Goal: Task Accomplishment & Management: Complete application form

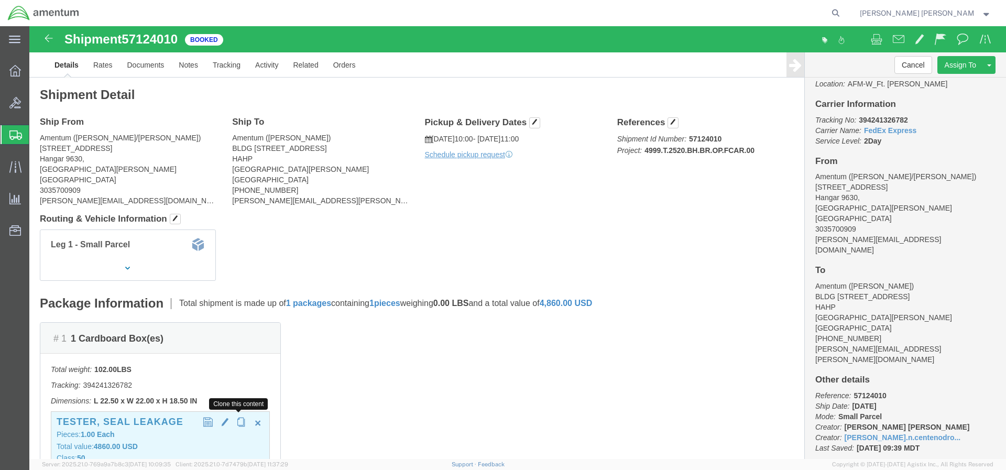
scroll to position [216, 0]
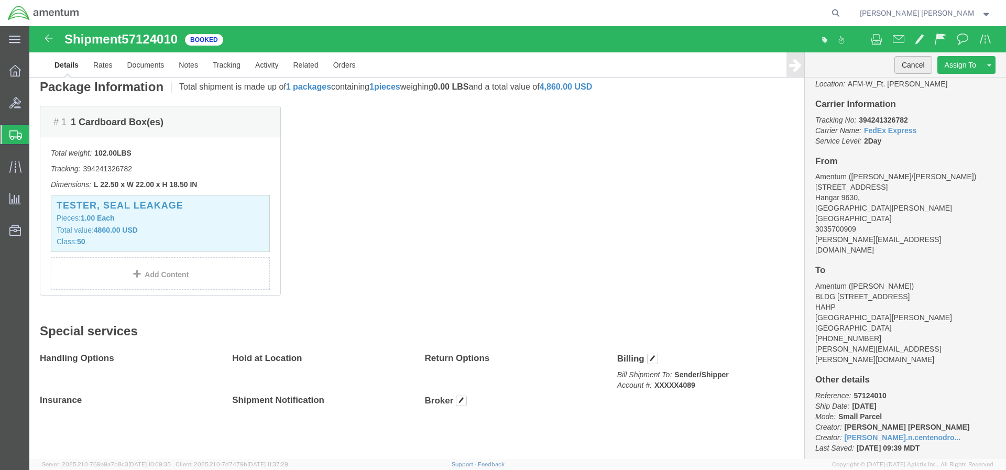
click button "Cancel"
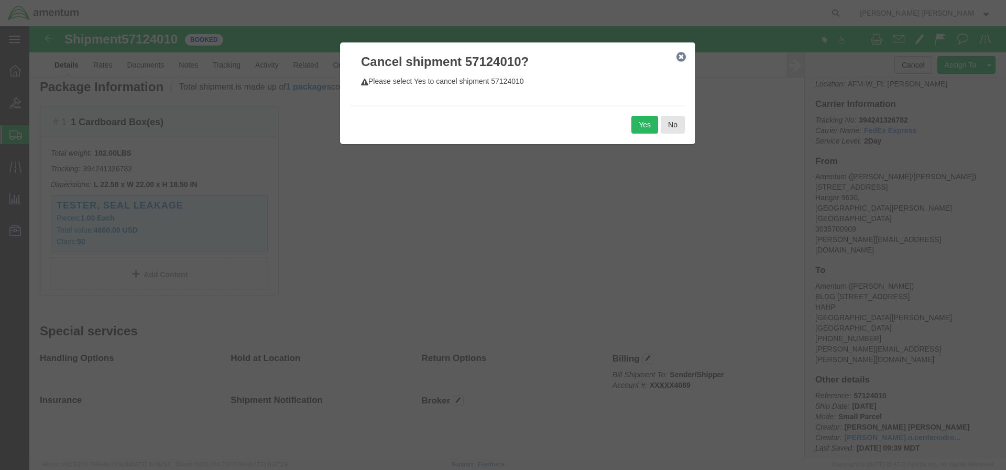
scroll to position [0, 0]
click button "Yes"
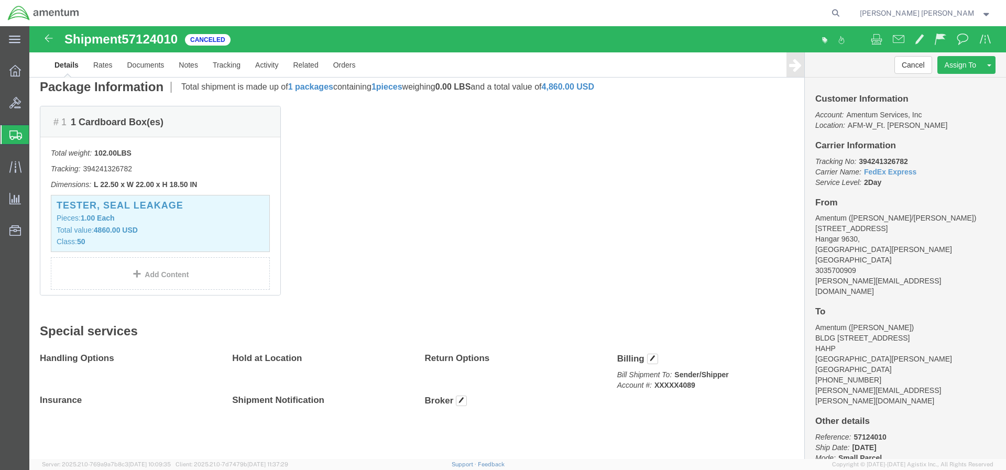
click at [0, 0] on span "Create Shipment" at bounding box center [0, 0] width 0 height 0
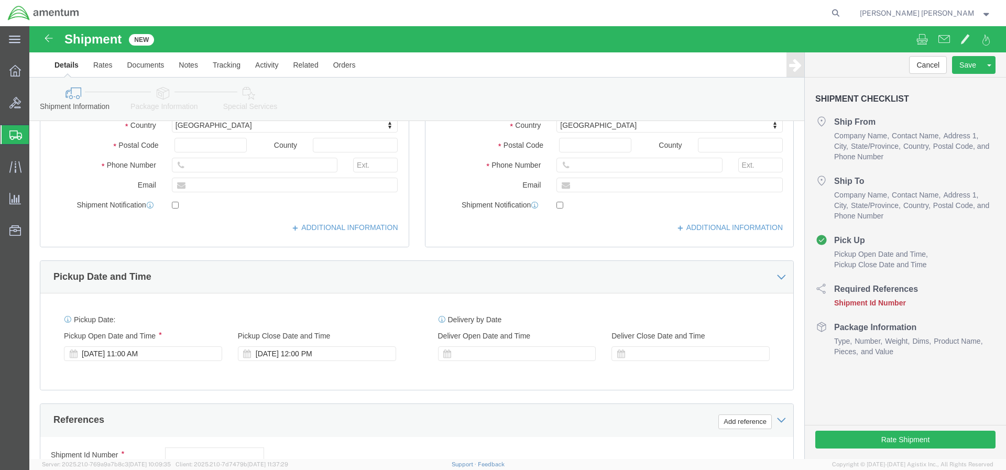
select select
click input "text"
type input "KRI"
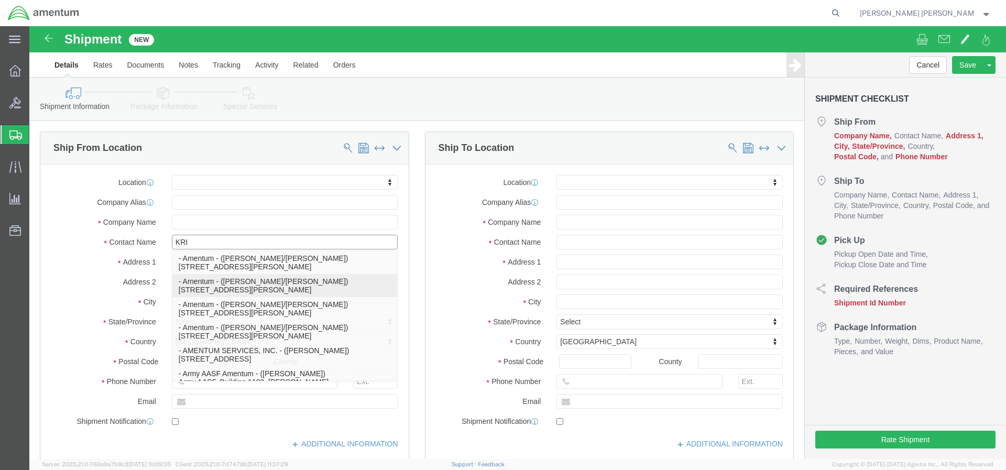
click p "- Amentum - ([PERSON_NAME]/[PERSON_NAME]) [STREET_ADDRESS][PERSON_NAME]"
select select
type input "[STREET_ADDRESS]"
type input "Hangar 9630,"
type input "80913"
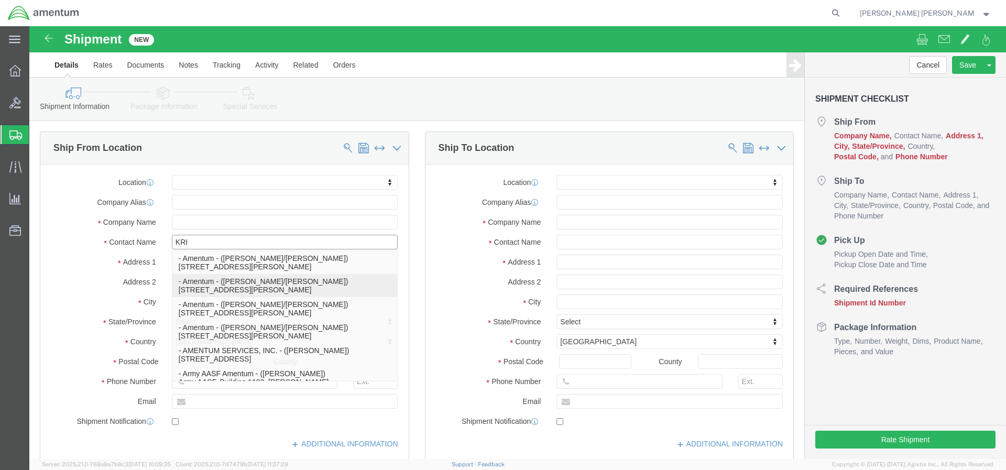
type input "Amentum"
type input "[PERSON_NAME]/[PERSON_NAME]"
type input "[GEOGRAPHIC_DATA][PERSON_NAME]"
select select "CO"
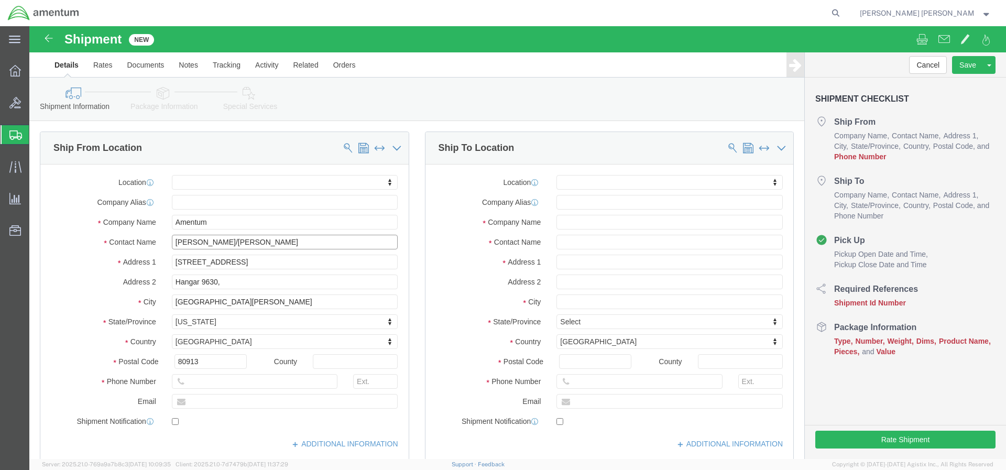
type input "[PERSON_NAME]/[PERSON_NAME]"
click input "text"
type input "3035700909"
click input "text"
type input "[PERSON_NAME][EMAIL_ADDRESS][DOMAIN_NAME]"
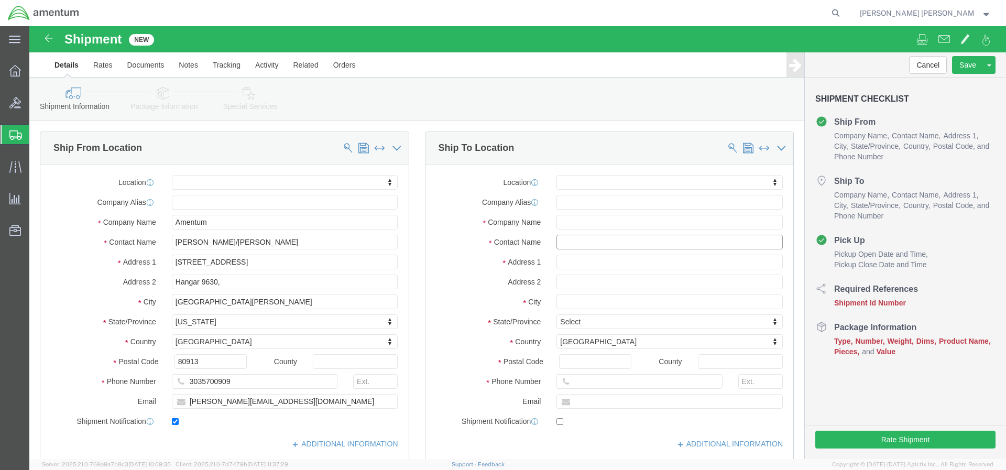
checkbox input "true"
click input "text"
type input "a"
type input "[PERSON_NAME]"
click input "text"
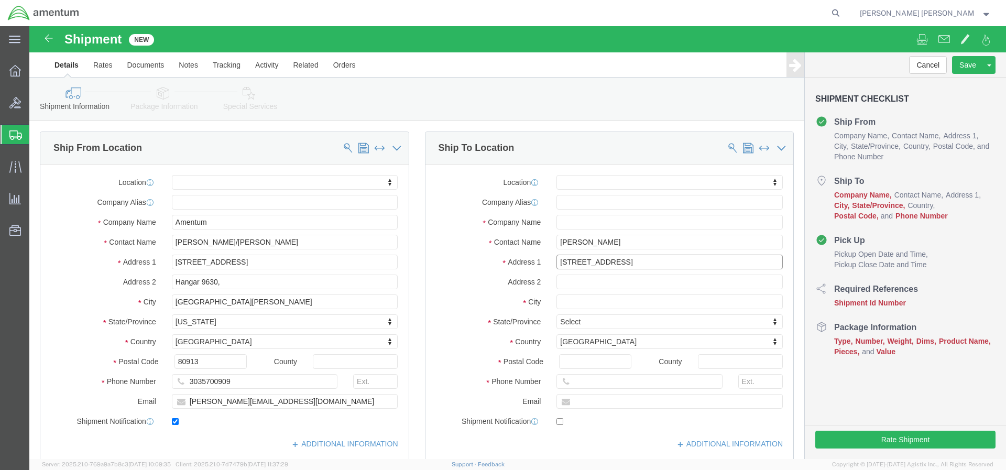
type input "[STREET_ADDRESS]"
select select
click input "text"
type input "Unit 15"
click input "text"
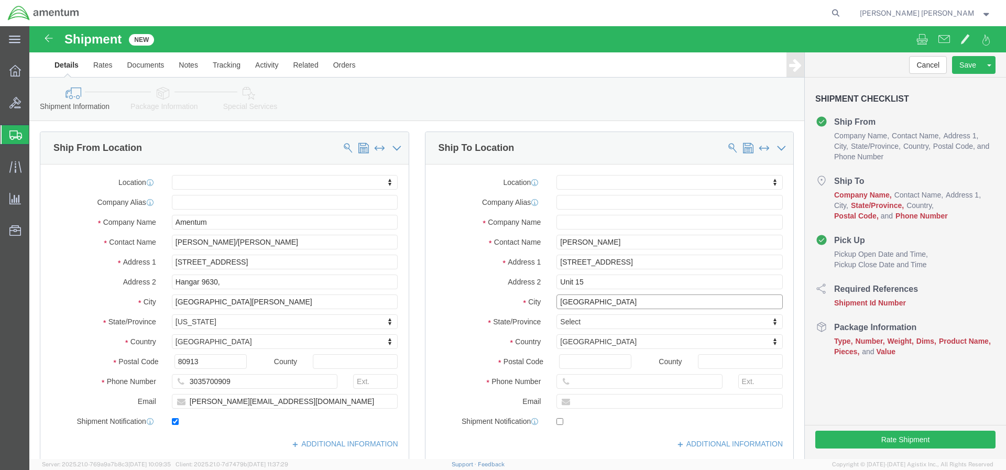
type input "[GEOGRAPHIC_DATA]"
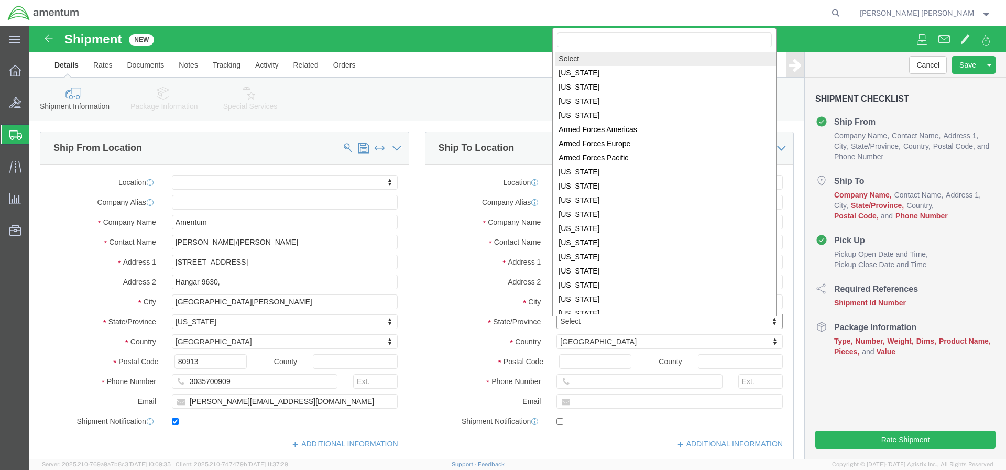
click body "Shipment New Details Rates Documents Notes Tracking Activity Related Orders Can…"
select select
select select "FL"
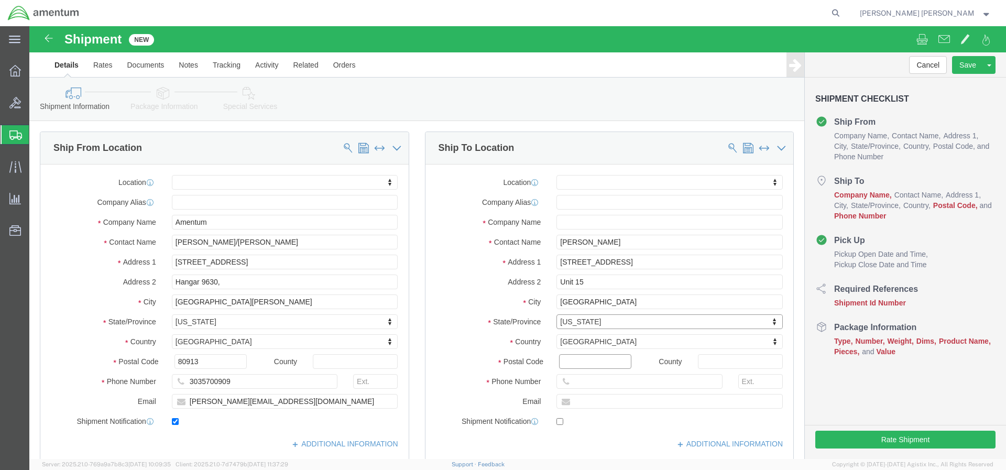
click input "Postal Code"
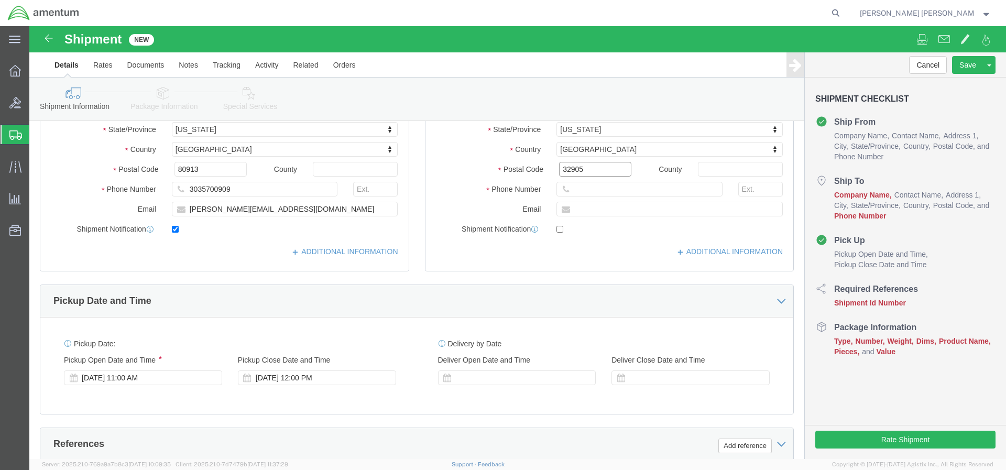
type input "32905"
click input "text"
select select
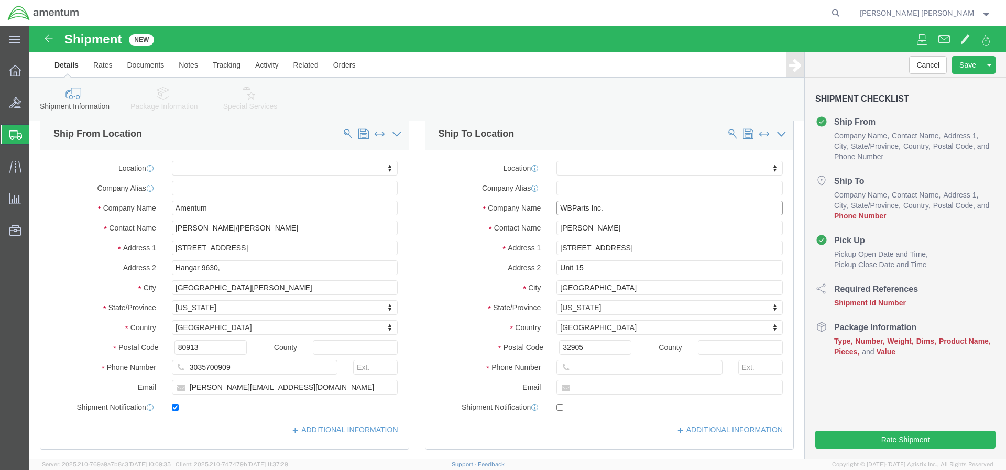
type input "WBParts Inc."
click input "text"
type input "3214736075"
click input "text"
type input "716"
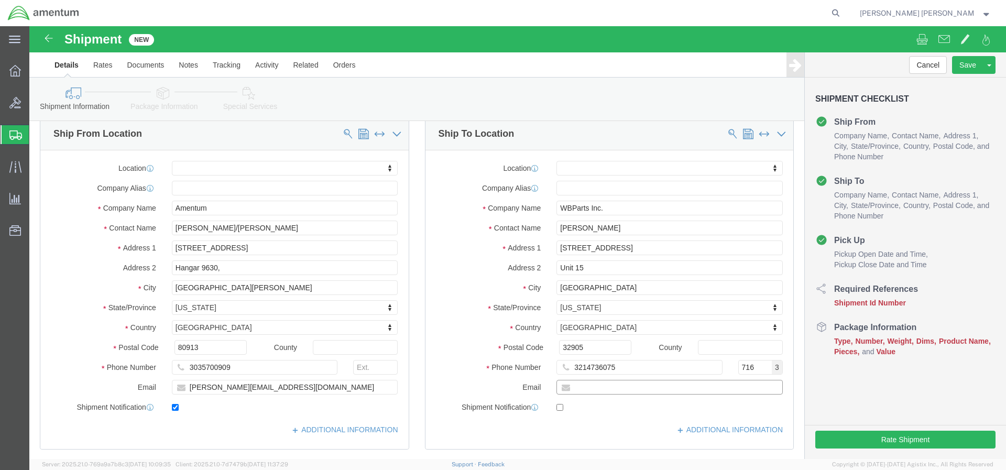
click input "text"
type input "[EMAIL_ADDRESS][DOMAIN_NAME]"
click input "checkbox"
checkbox input "true"
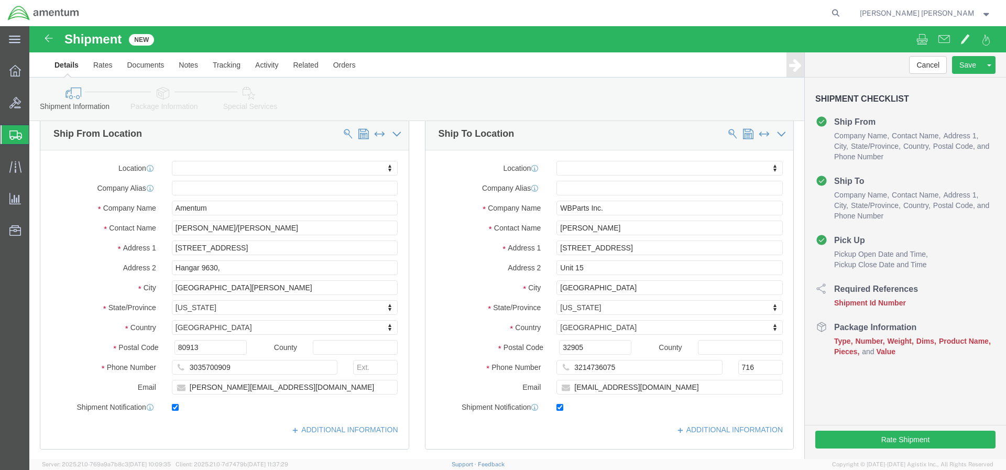
click button "Continue"
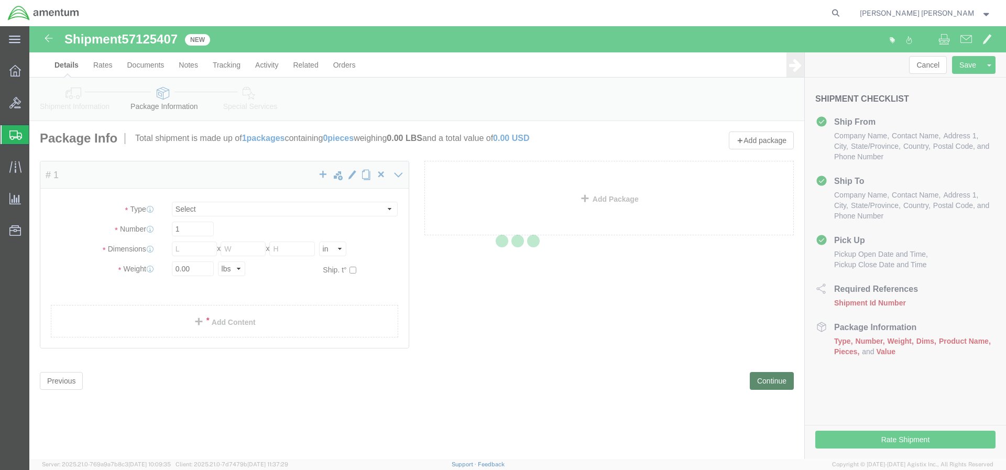
select select "CBOX"
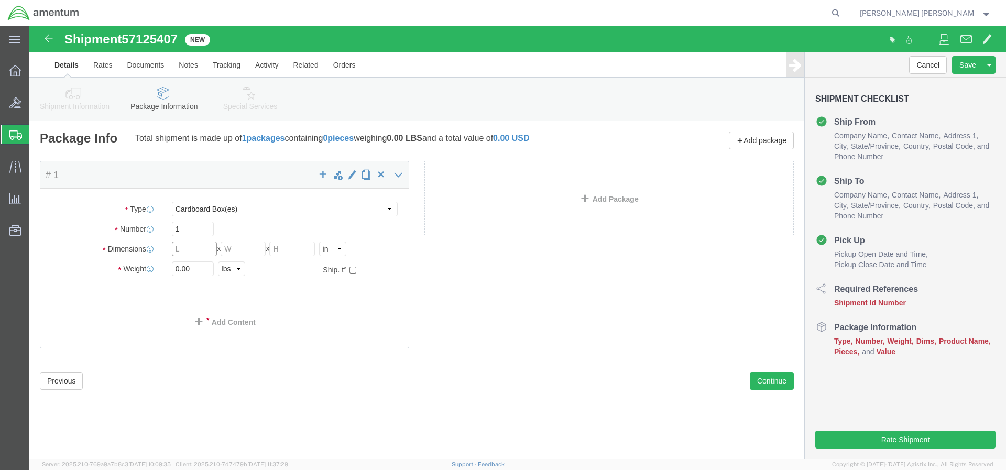
click input "text"
type input "23"
click input "text"
type input "22"
click input "text"
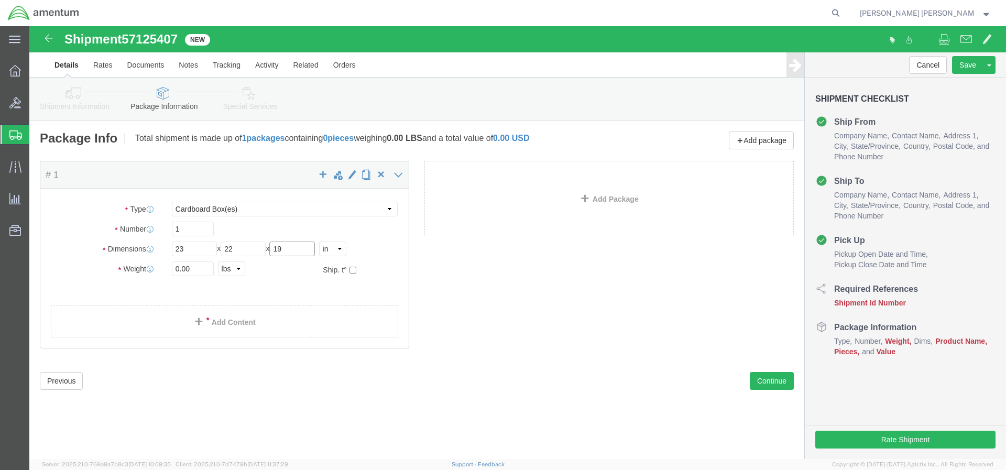
type input "19"
drag, startPoint x: 174, startPoint y: 244, endPoint x: 129, endPoint y: 242, distance: 45.1
click div "Weight 0.00 Select kgs lbs Ship. t°"
type input "102"
click link "Add Content"
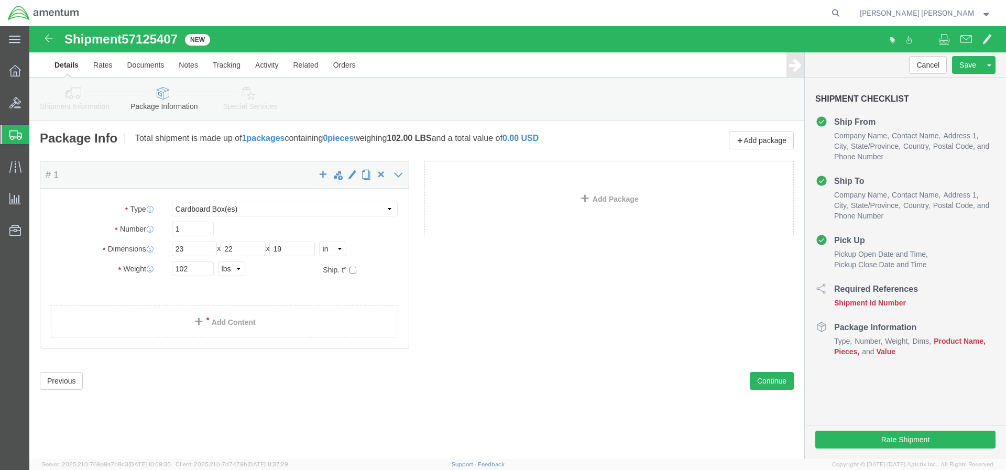
drag, startPoint x: 177, startPoint y: 291, endPoint x: 184, endPoint y: 292, distance: 7.4
click div
drag, startPoint x: 207, startPoint y: 294, endPoint x: 198, endPoint y: 297, distance: 9.3
click div
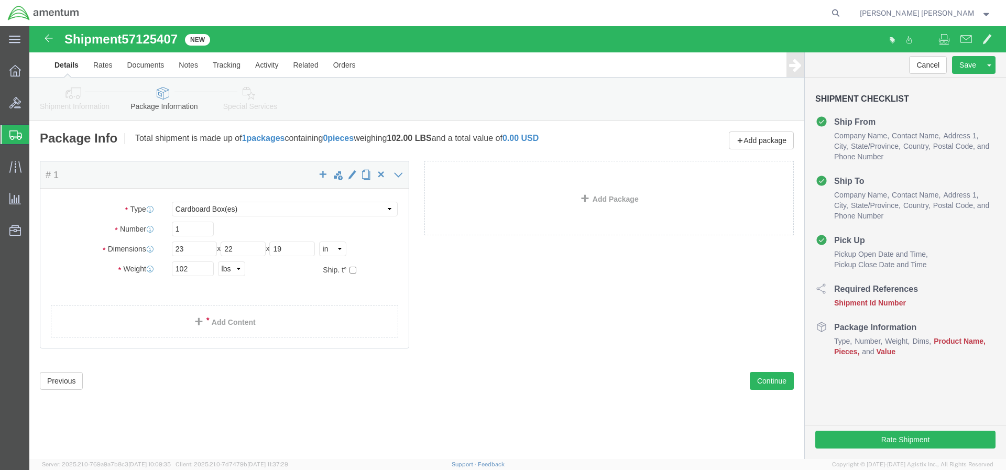
click div
drag, startPoint x: 279, startPoint y: 181, endPoint x: 327, endPoint y: 181, distance: 48.2
click div
drag, startPoint x: 363, startPoint y: 173, endPoint x: 365, endPoint y: 179, distance: 6.1
click div
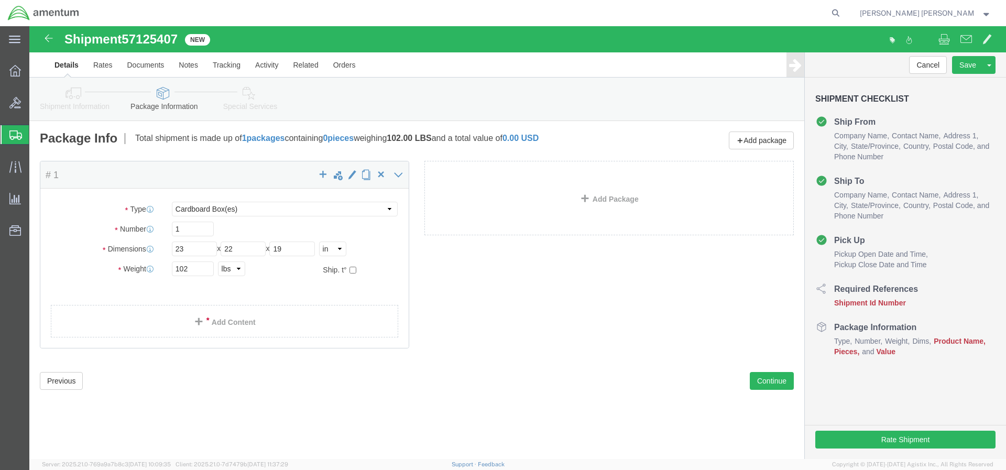
drag, startPoint x: 362, startPoint y: 180, endPoint x: 356, endPoint y: 184, distance: 6.8
click div
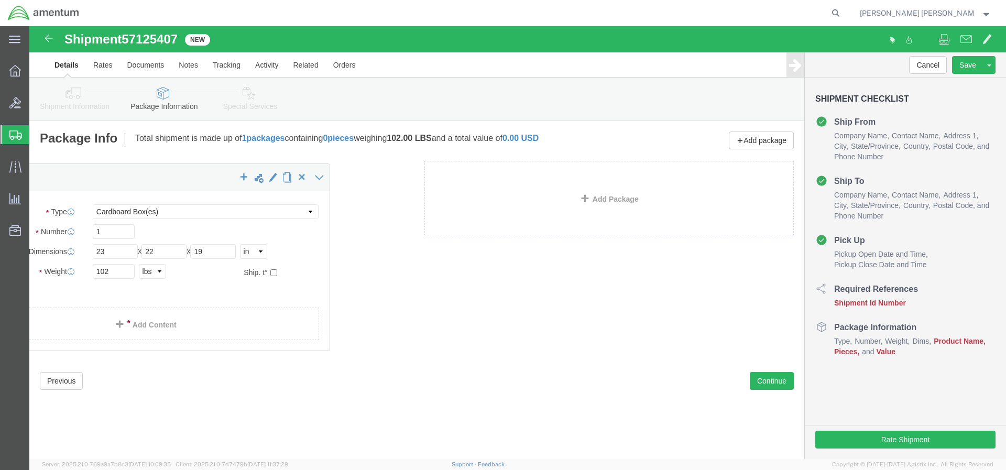
click div
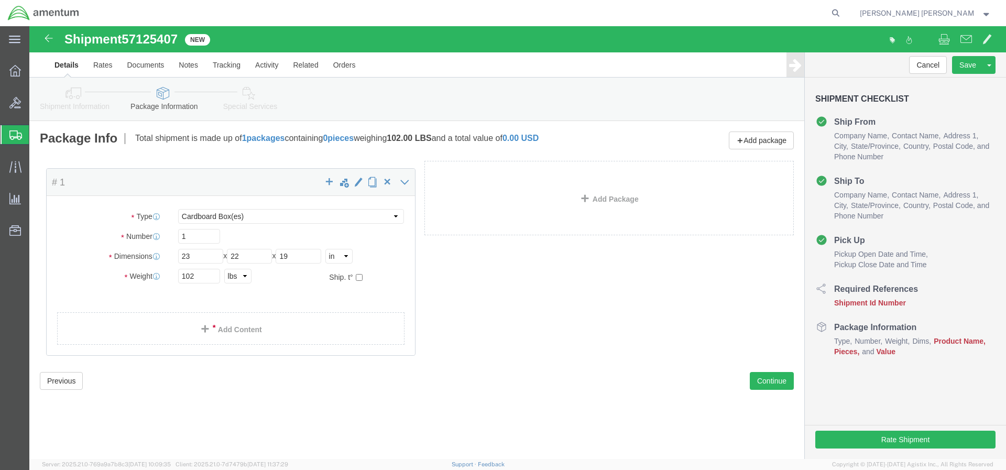
click div
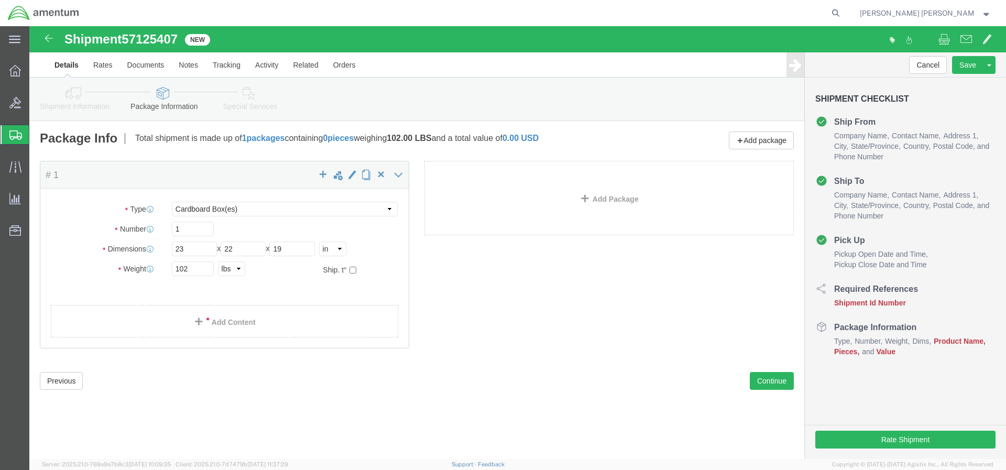
click div
drag, startPoint x: 151, startPoint y: 10, endPoint x: 97, endPoint y: 16, distance: 53.7
click span "57125407"
copy body "Select Loose Agricultrural Product Bale(s) BC42 BC42 Frozen [DATE] Ambient [DAT…"
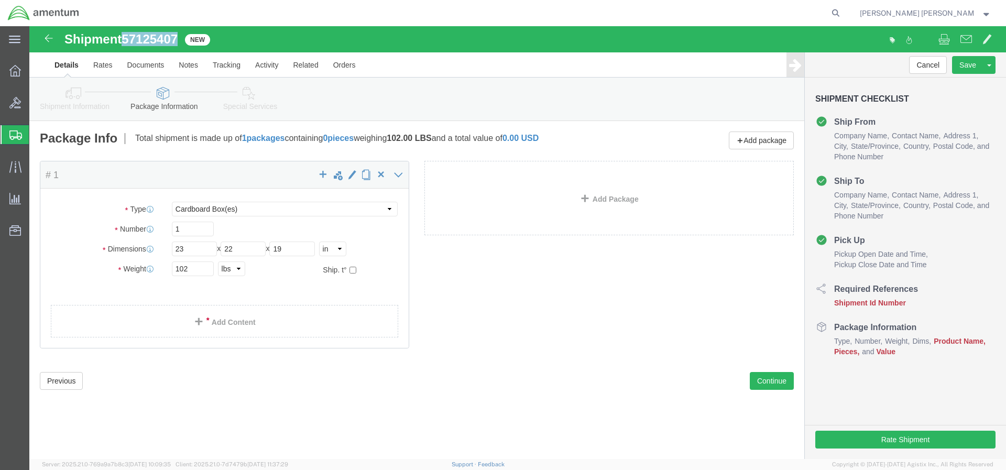
click link "Details"
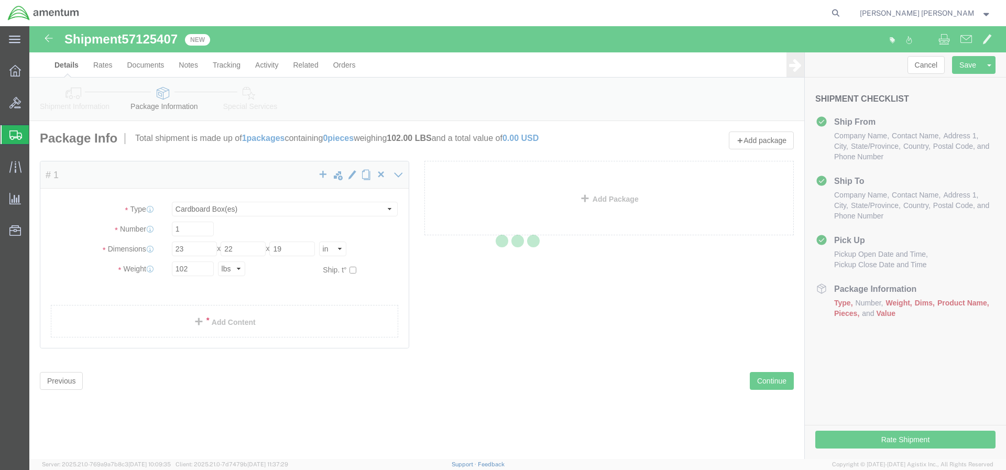
click at [60, 377] on div at bounding box center [517, 242] width 977 height 433
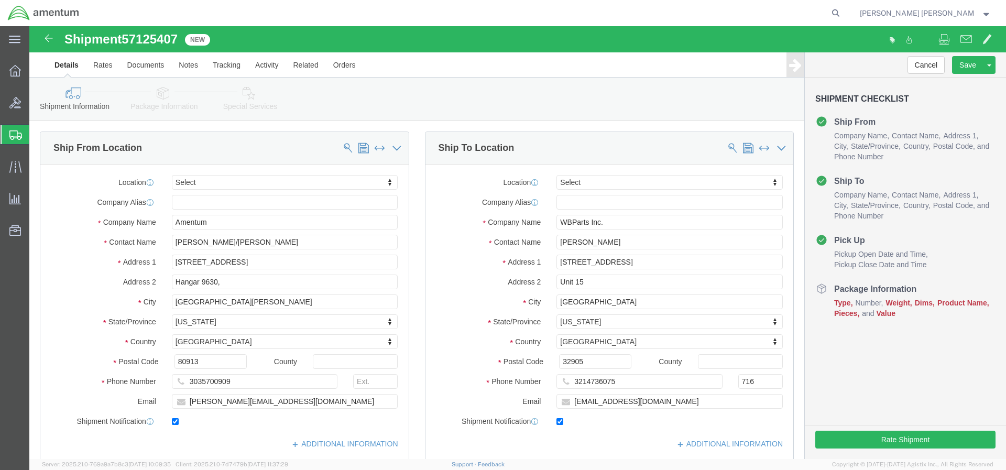
click input "text"
paste input "57125407"
type input "57125407"
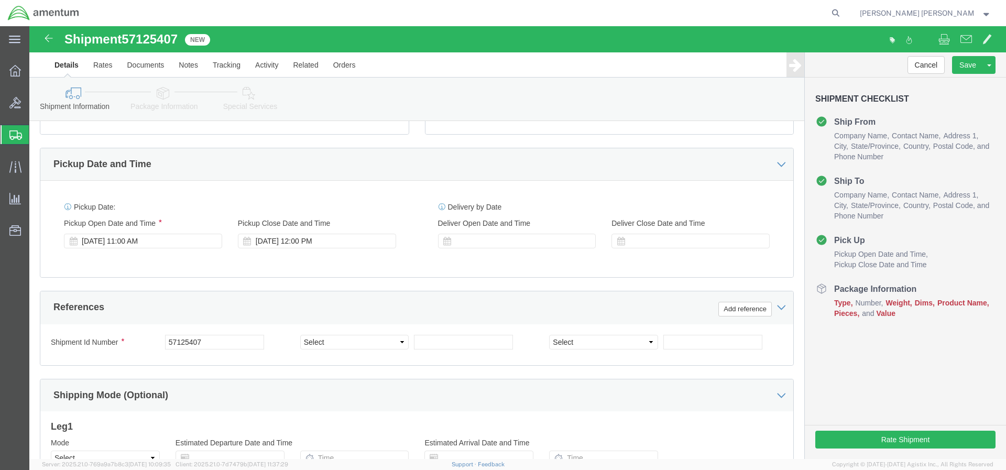
click div "References Add reference"
select select "RMA"
click input "text"
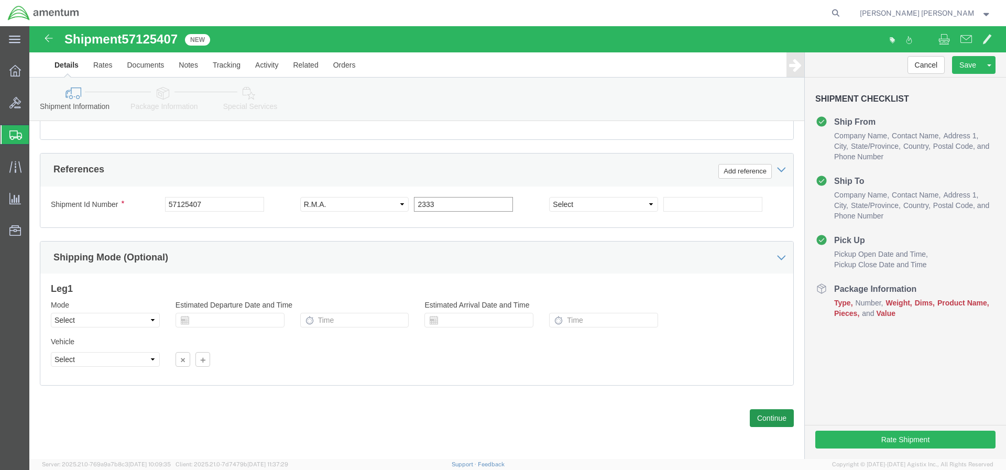
type input "2333"
click button "Continue"
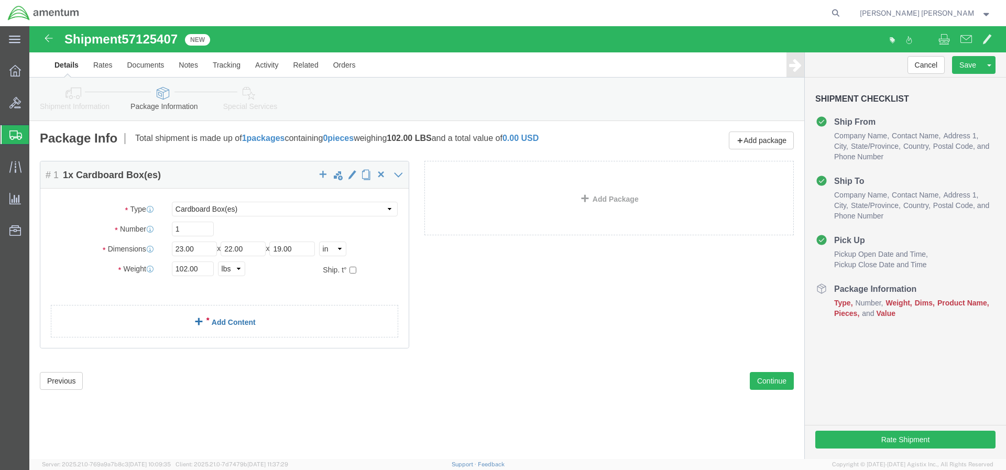
click link "Add Content"
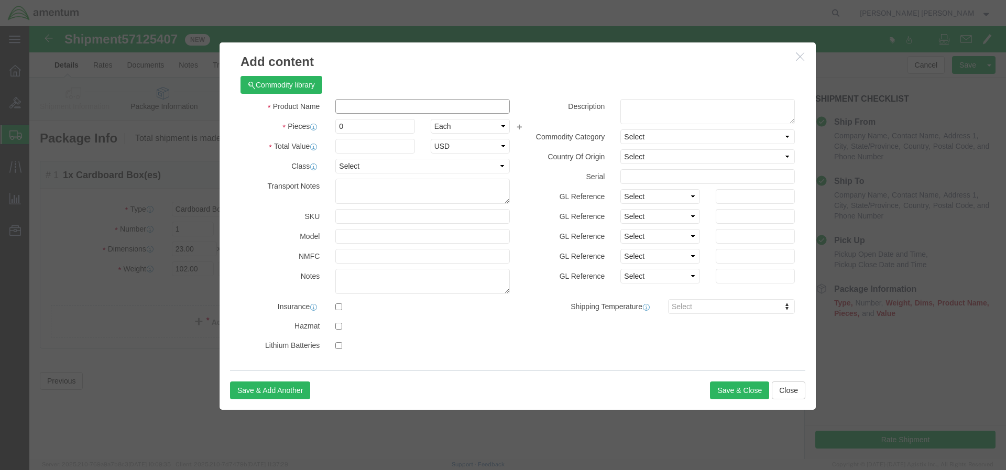
click input "text"
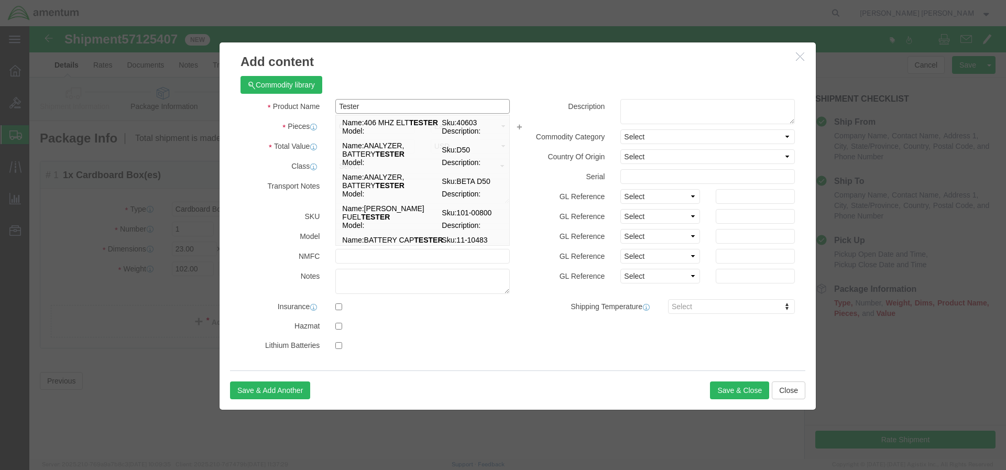
type input "Tester"
click div "Commodity library"
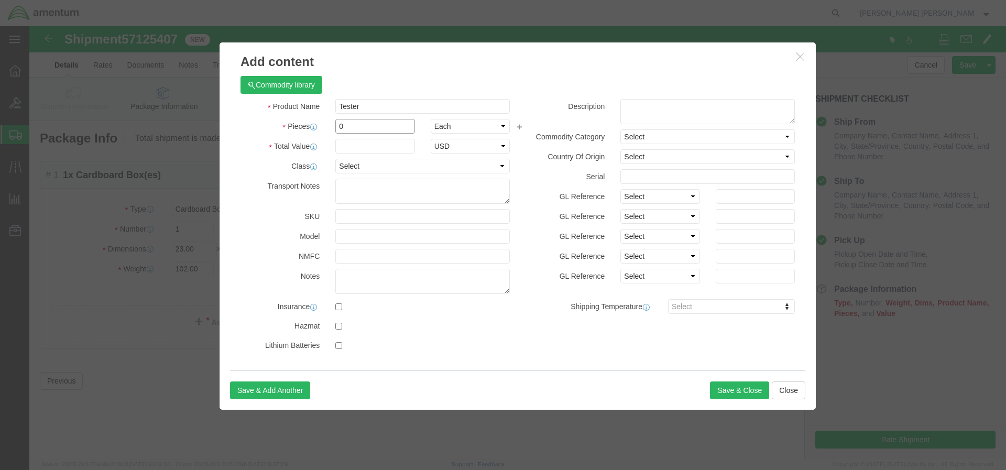
click input "0"
drag, startPoint x: 326, startPoint y: 102, endPoint x: 299, endPoint y: 98, distance: 27.4
click div "0"
type input "1"
click input "text"
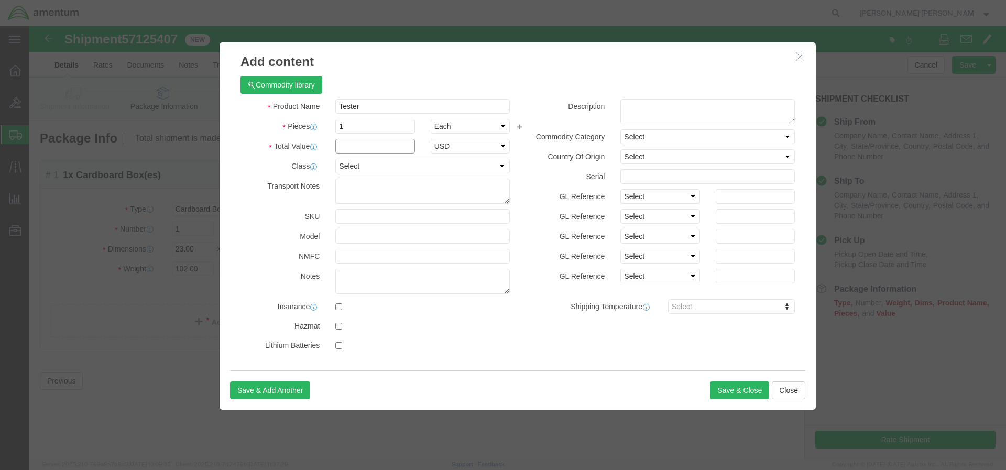
scroll to position [0, 0]
type input "4,860"
click icon
click label "Class"
select select "50"
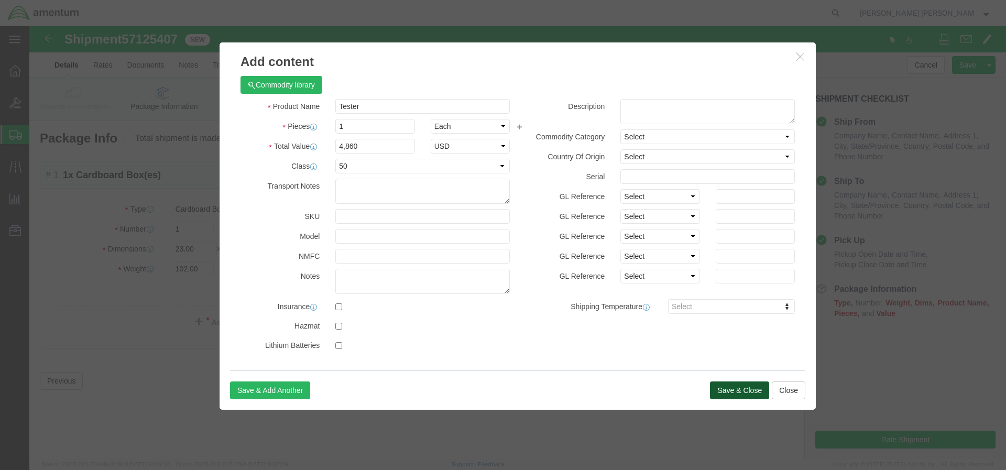
click button "Save & Close"
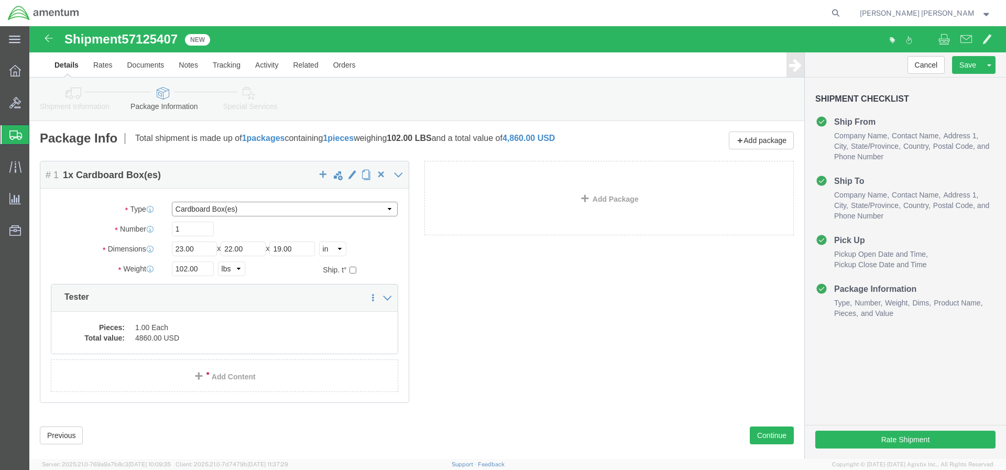
scroll to position [17, 0]
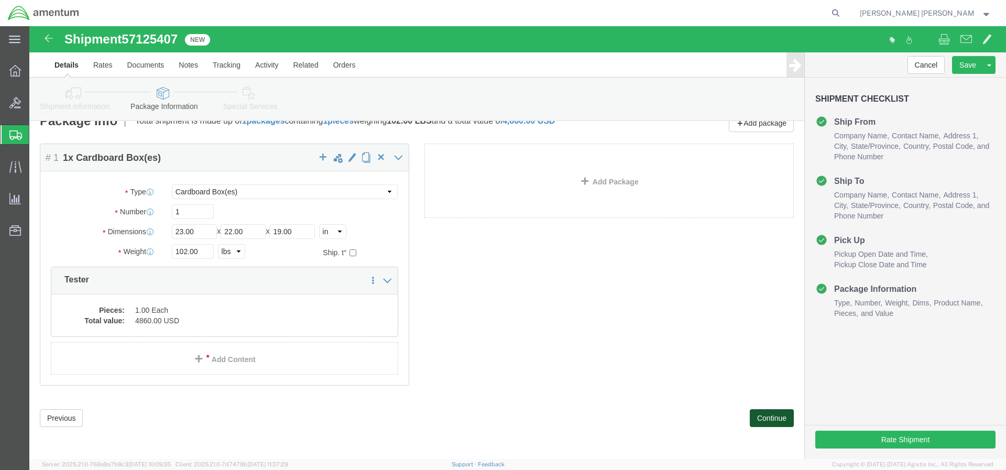
click button "Continue"
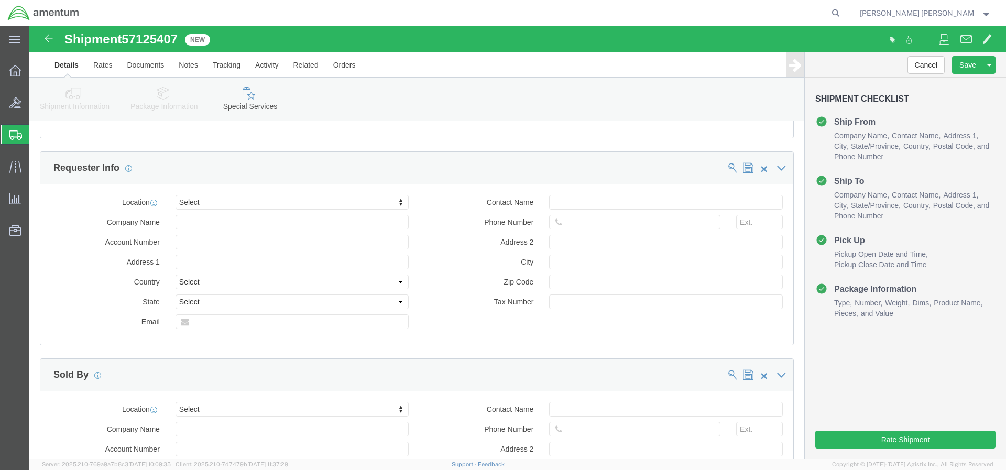
scroll to position [450, 0]
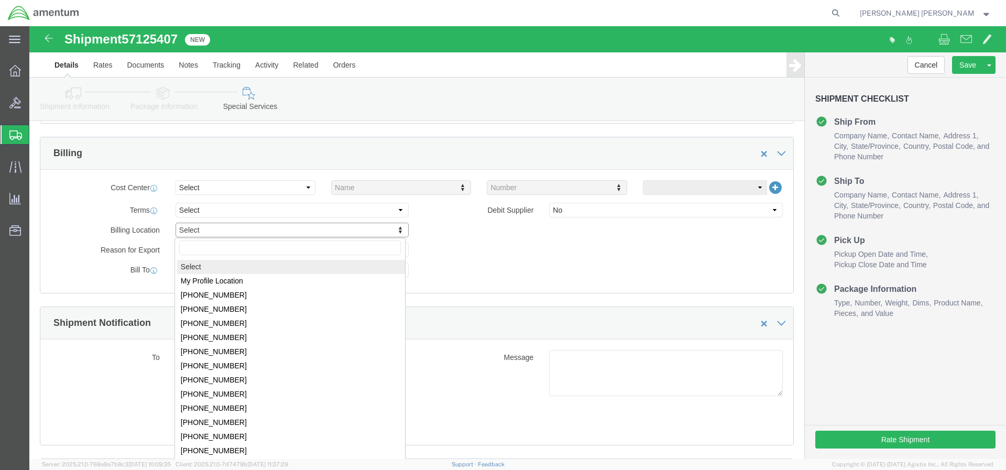
click body "Shipment 57125407 New Details Rates Documents Notes Tracking Activity Related O…"
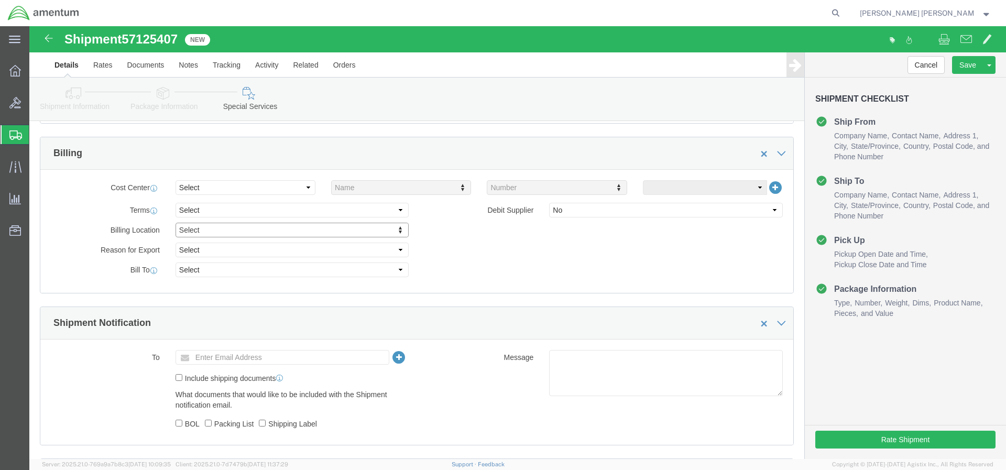
click body "Shipment 57125407 New Details Rates Documents Notes Tracking Activity Related O…"
click link "Details"
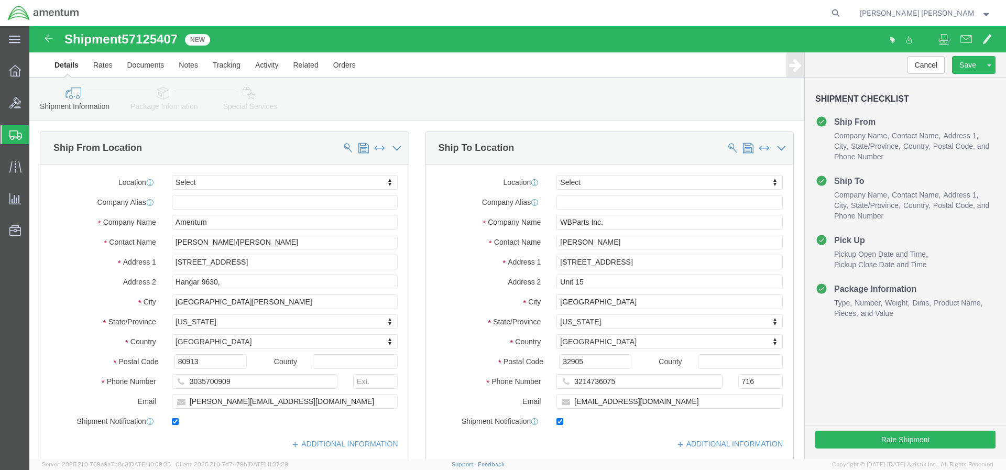
scroll to position [367, 0]
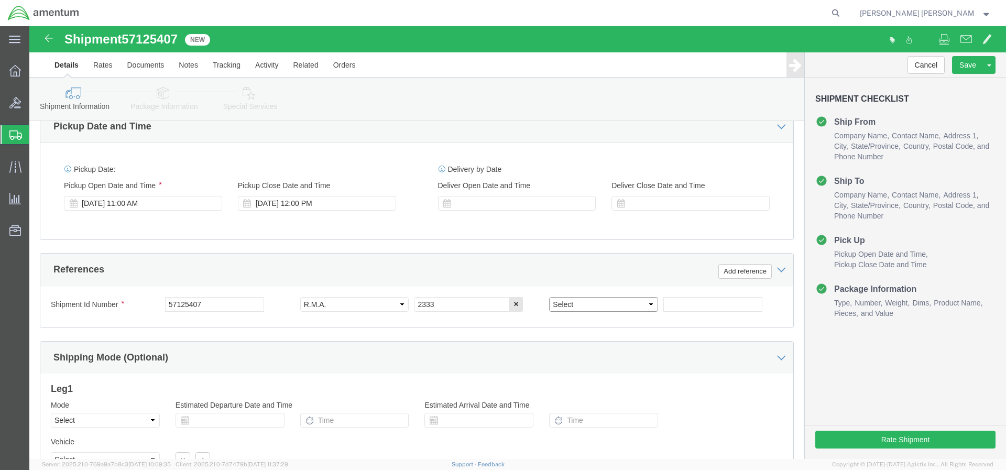
select select "SHIPMENTIDNUM"
click input "text"
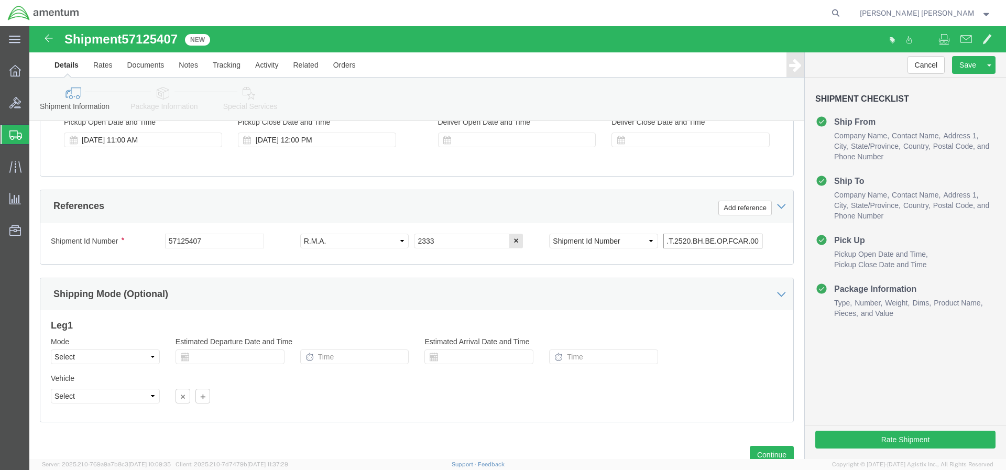
scroll to position [467, 0]
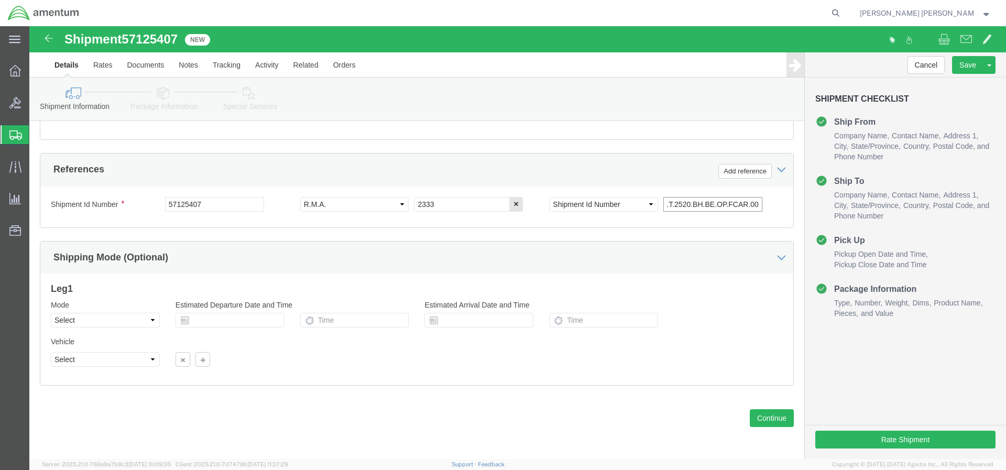
type input "4999.T.2520.BH.BE.OP.FCAR.00"
click div "Previous Continue"
click button "Continue"
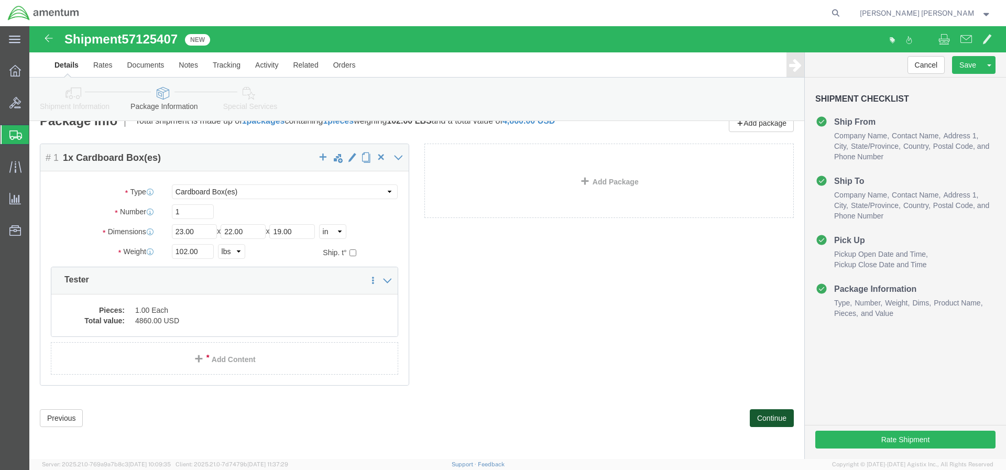
scroll to position [0, 0]
click button "Continue"
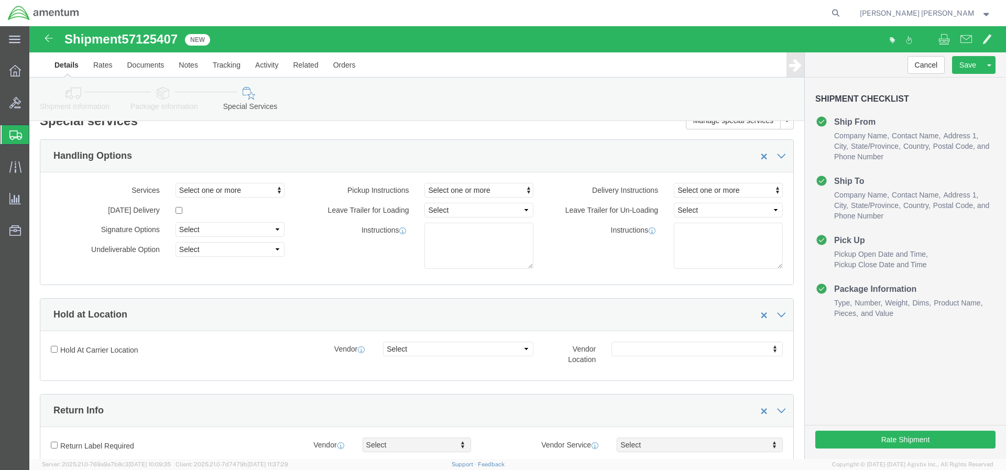
scroll to position [991, 0]
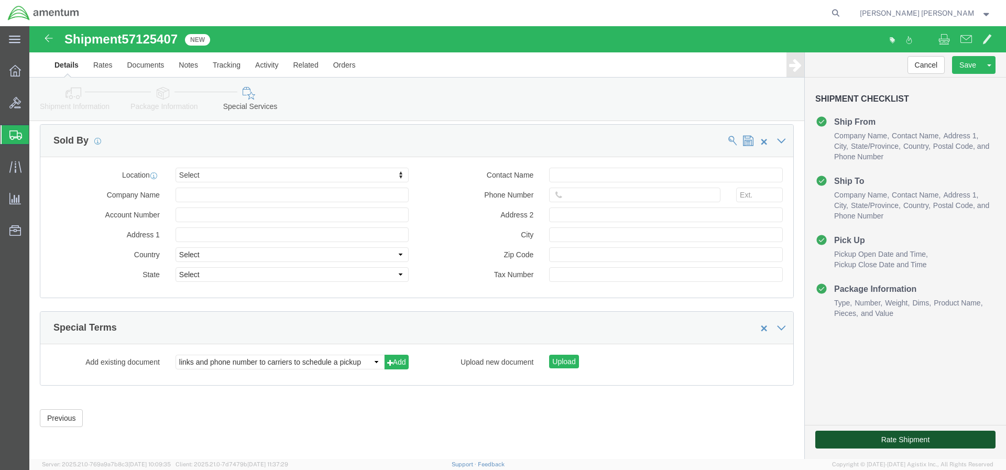
click button "Rate Shipment"
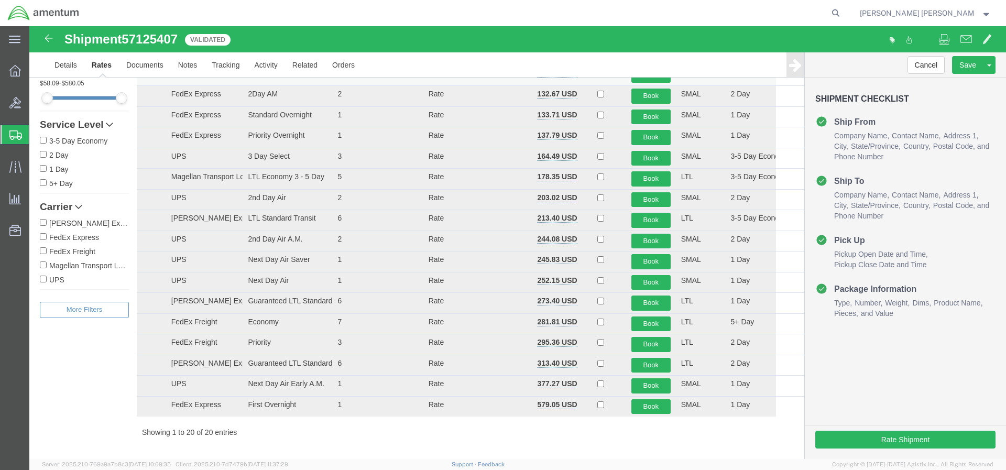
scroll to position [0, 0]
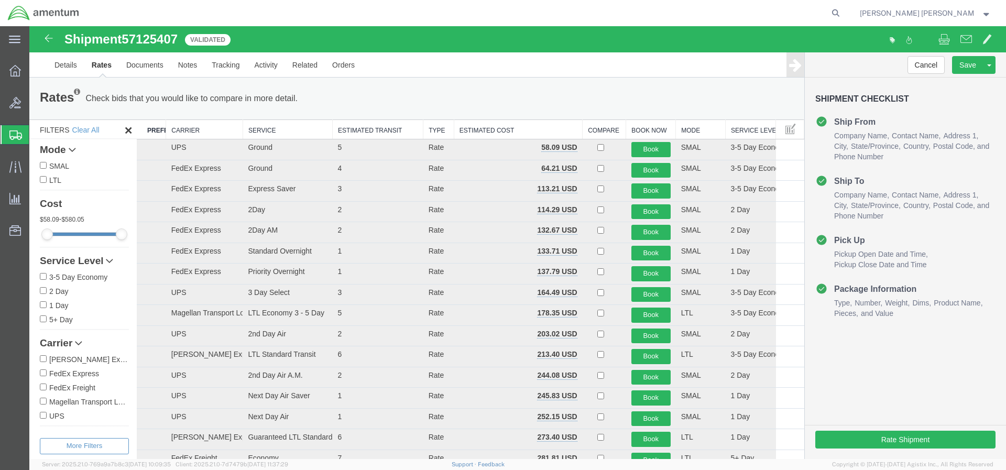
click at [692, 130] on th "Mode" at bounding box center [701, 129] width 50 height 19
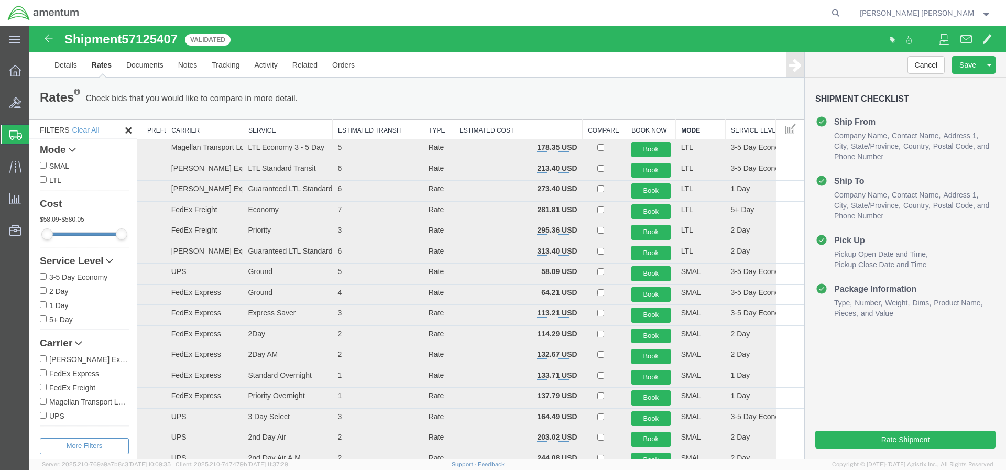
click at [692, 130] on th "Mode" at bounding box center [701, 129] width 50 height 19
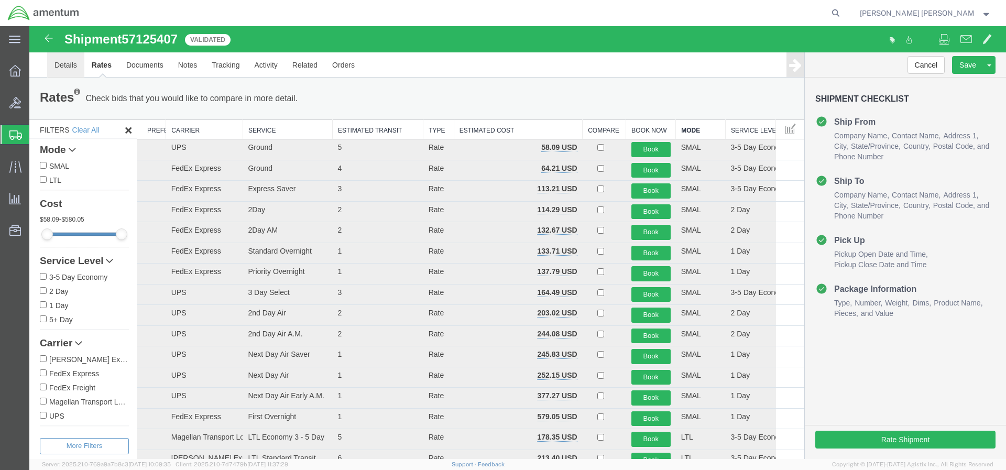
click at [64, 70] on link "Details" at bounding box center [65, 64] width 37 height 25
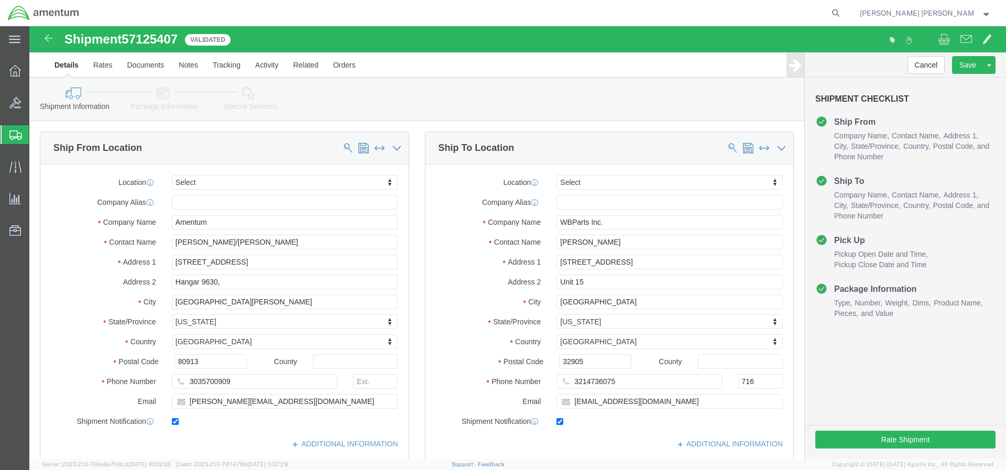
scroll to position [311, 0]
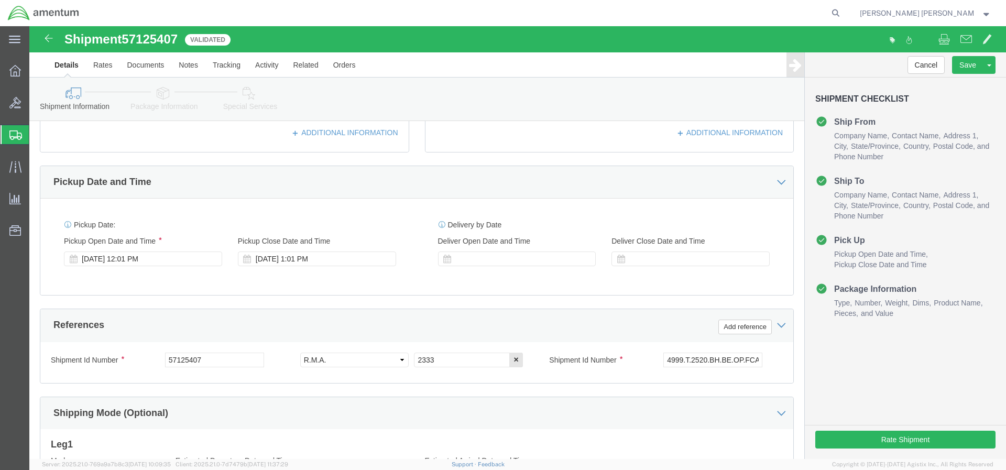
click button "Continue"
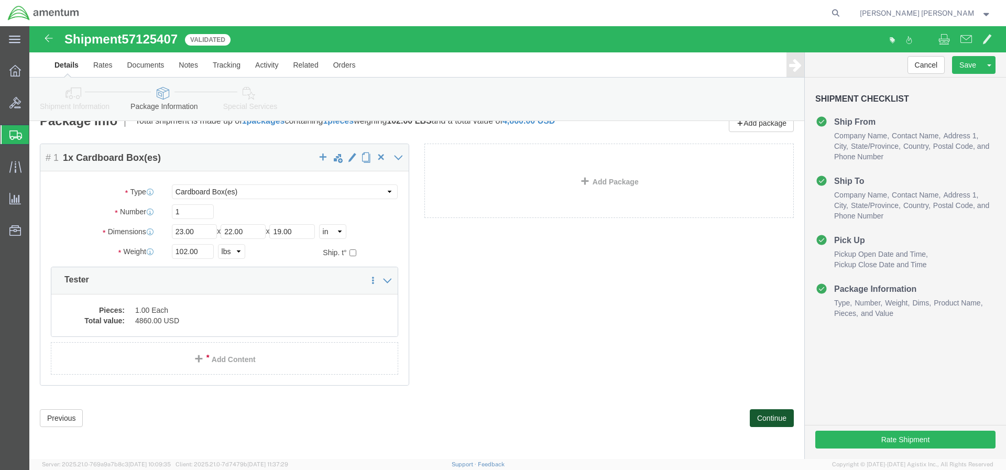
scroll to position [17, 0]
select select "CRAT"
click button "Continue"
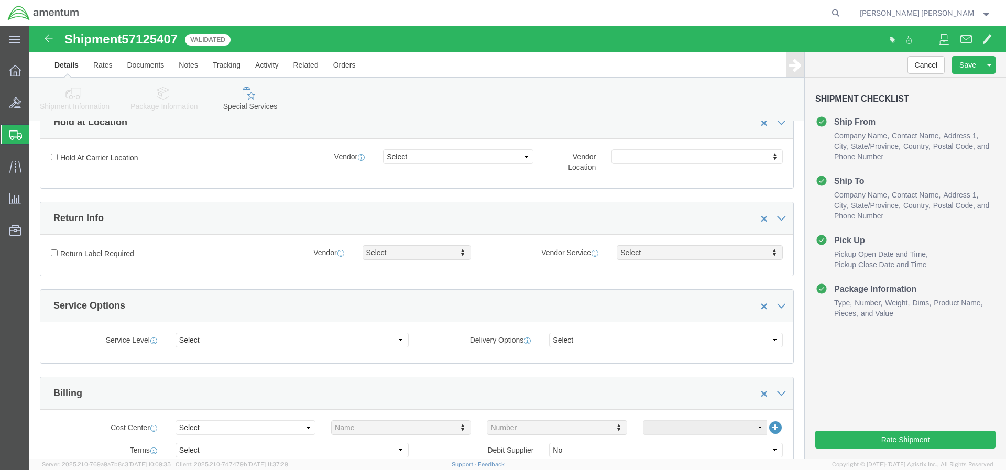
scroll to position [401, 0]
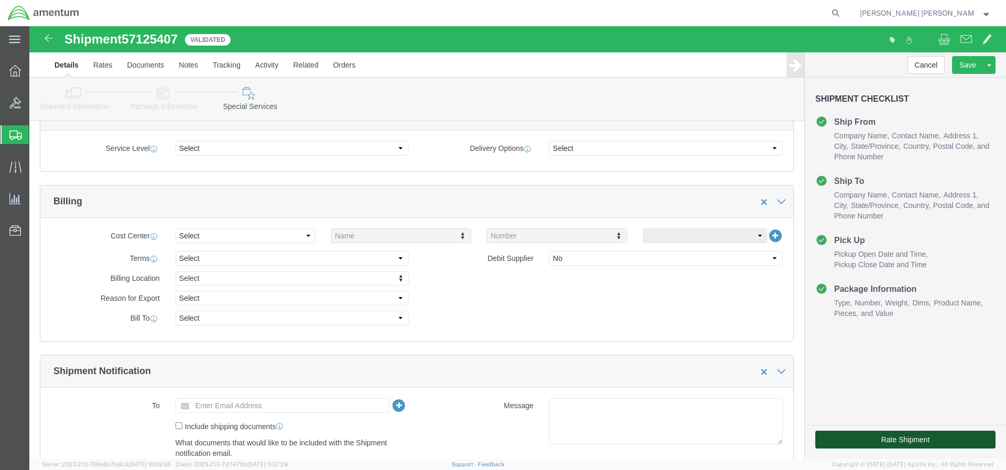
click button "Rate Shipment"
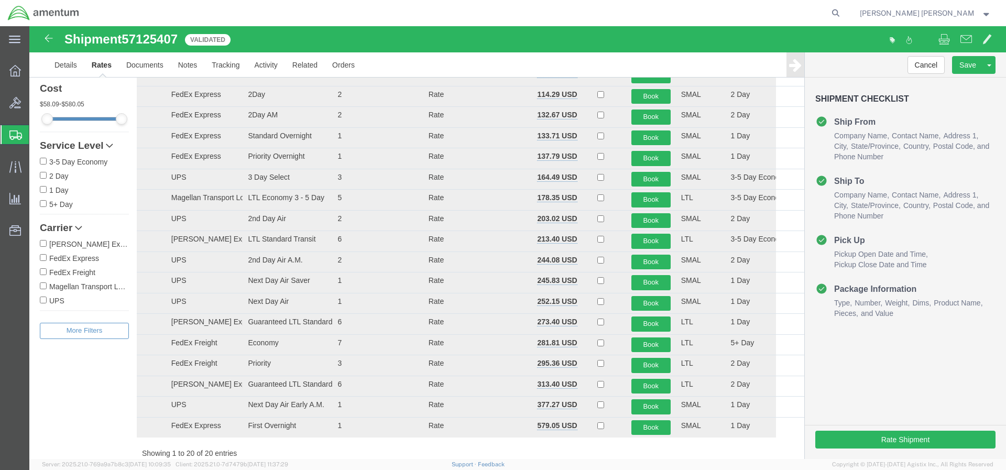
scroll to position [0, 0]
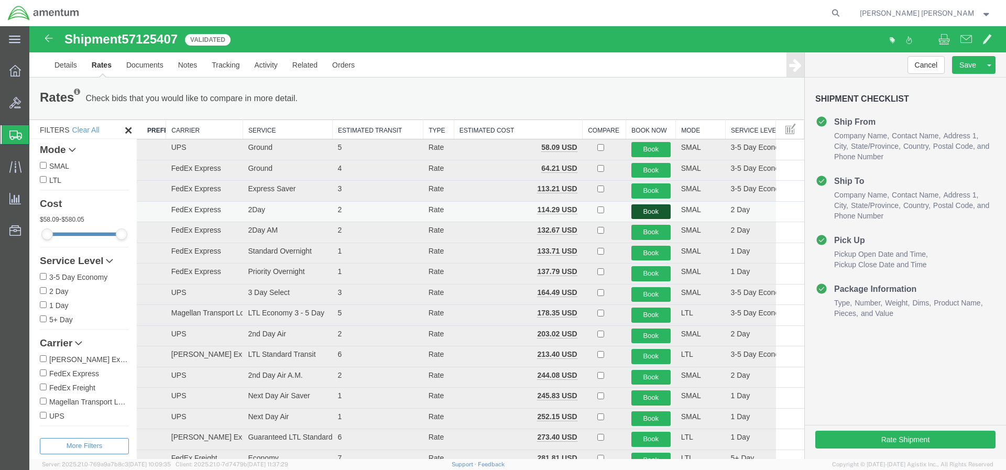
click at [649, 211] on button "Book" at bounding box center [650, 211] width 39 height 15
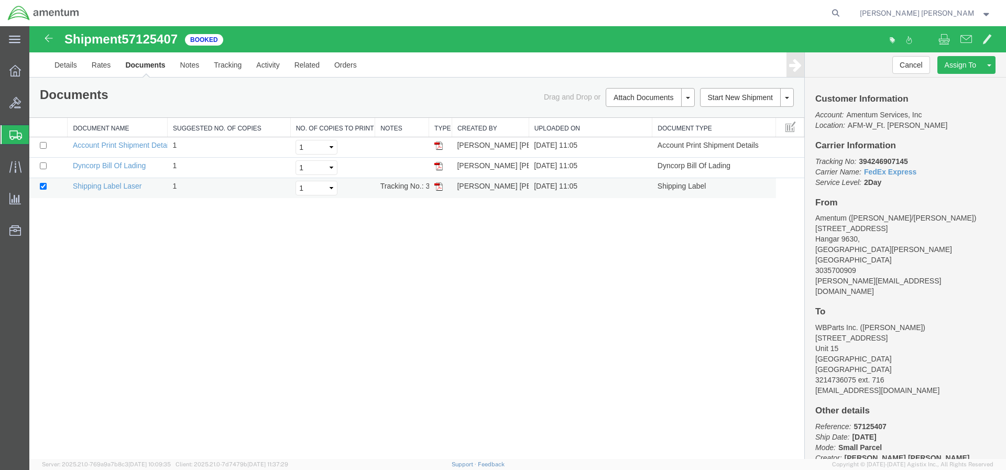
click at [441, 185] on img at bounding box center [438, 186] width 8 height 8
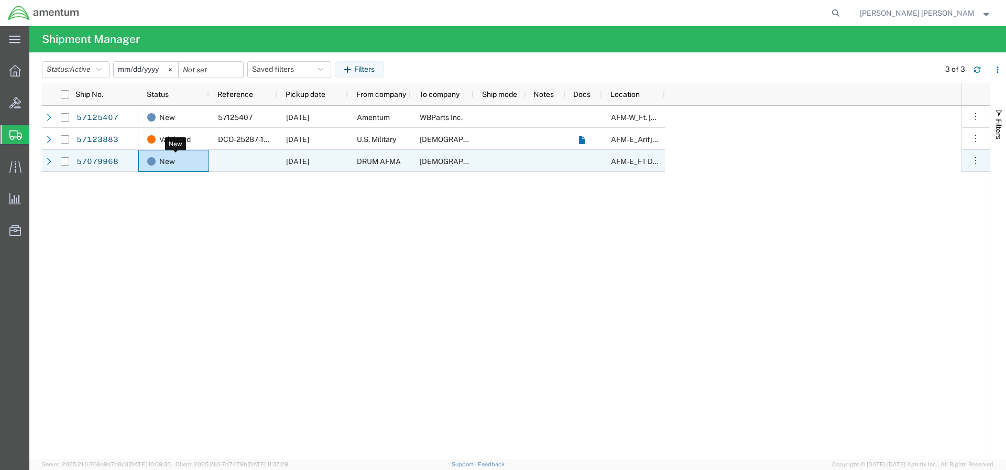
click at [167, 160] on span "New" at bounding box center [167, 161] width 16 height 22
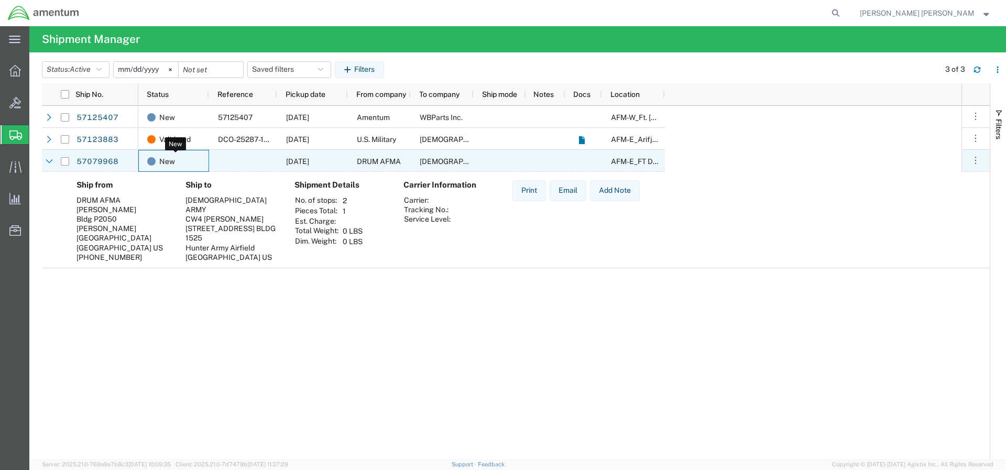
click at [167, 160] on span "New" at bounding box center [167, 161] width 16 height 22
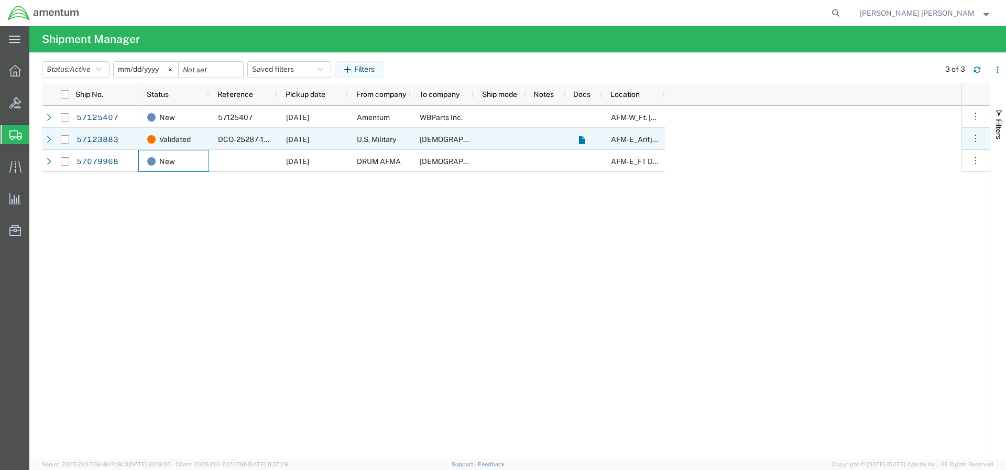
click at [333, 140] on div "[DATE]" at bounding box center [312, 139] width 71 height 22
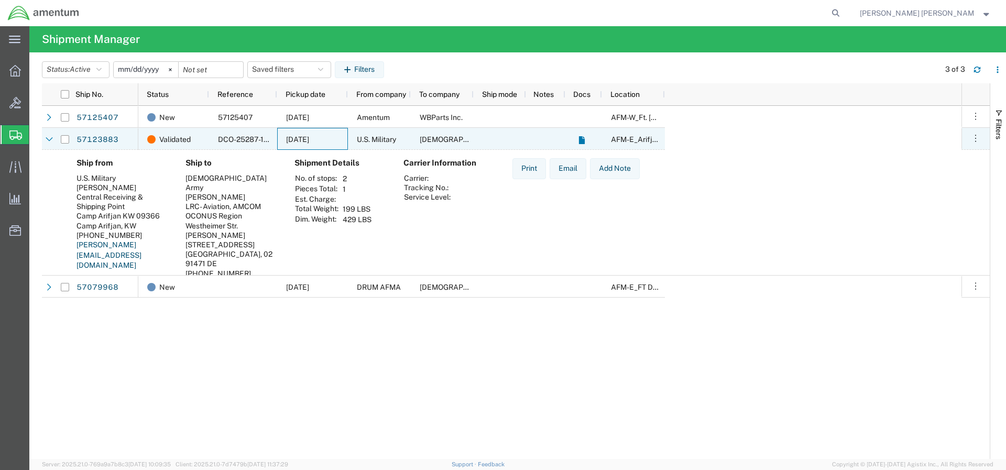
click at [309, 143] on span "[DATE]" at bounding box center [297, 139] width 23 height 8
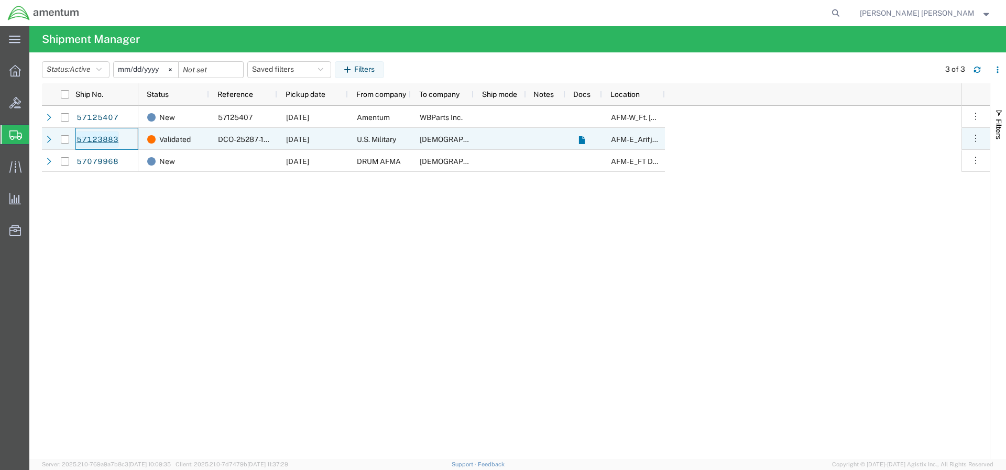
click at [110, 138] on link "57123883" at bounding box center [97, 139] width 43 height 17
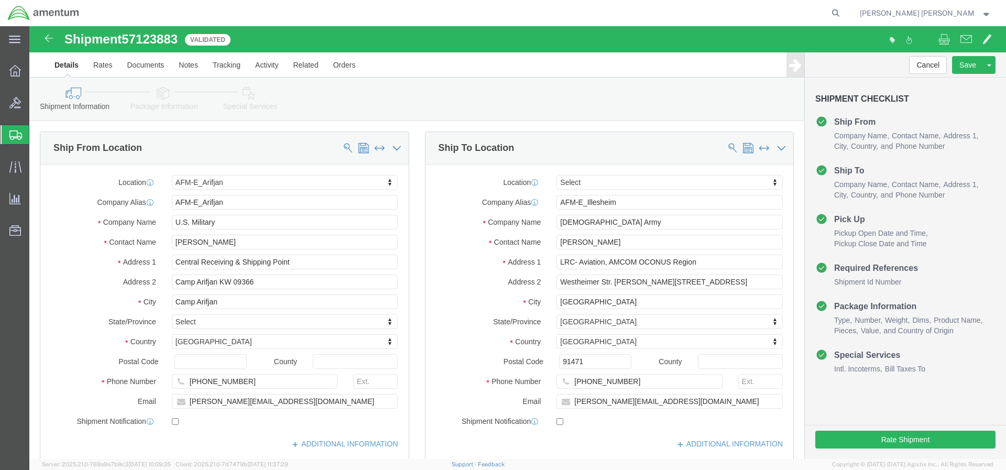
select select "58431"
select select
click at [4, 71] on div at bounding box center [15, 70] width 29 height 21
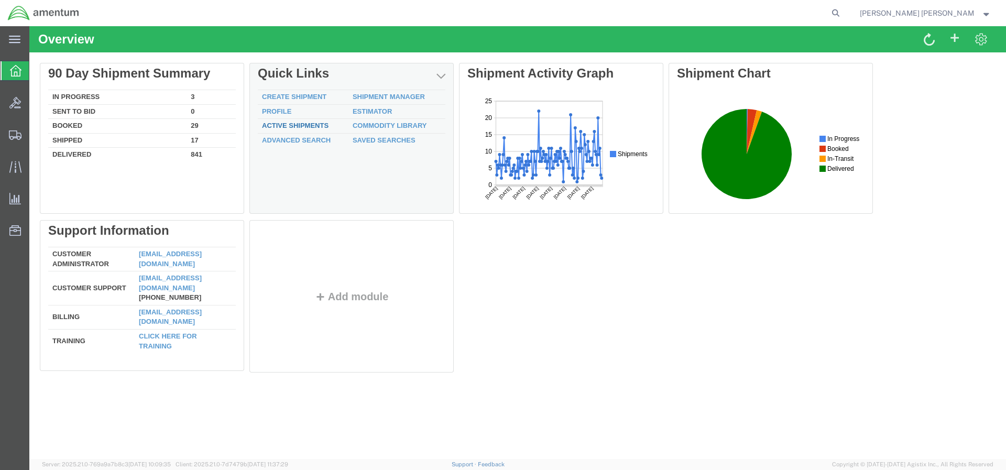
click at [324, 126] on link "Active Shipments" at bounding box center [295, 126] width 67 height 8
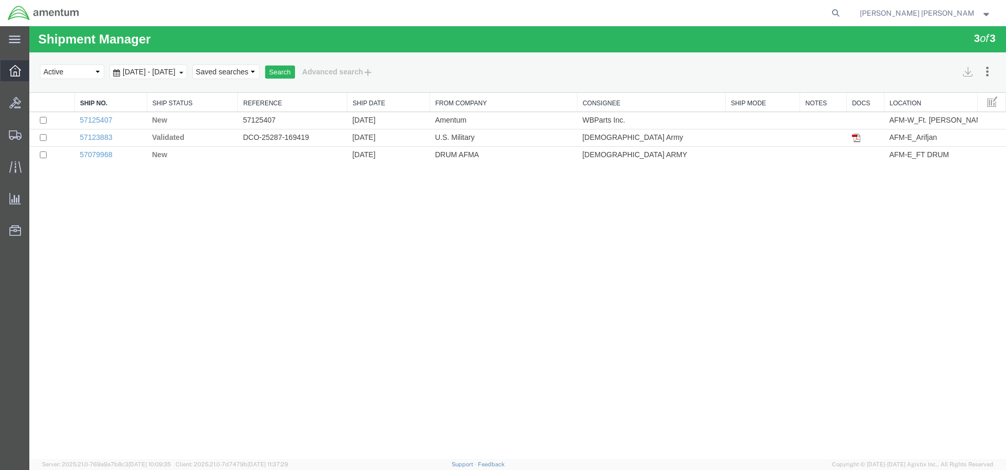
click at [20, 65] on icon at bounding box center [15, 71] width 12 height 12
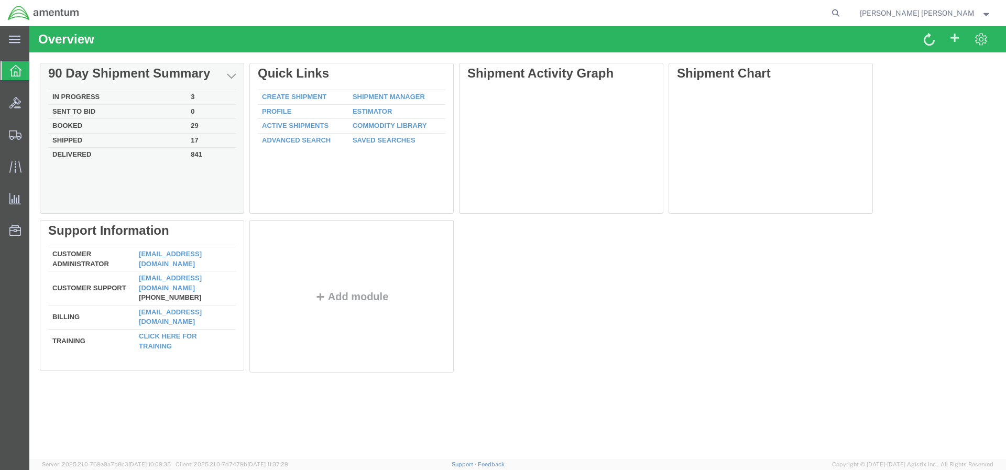
click at [197, 144] on td "17" at bounding box center [211, 140] width 49 height 15
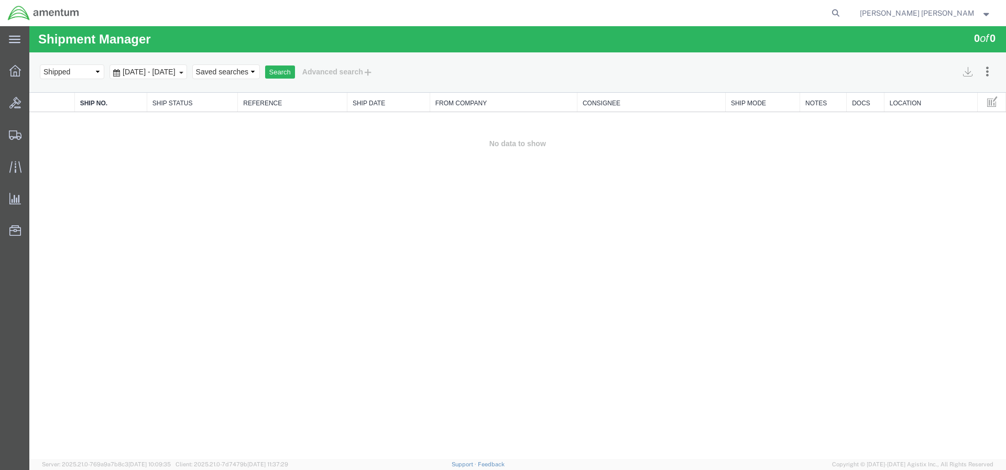
click at [187, 70] on div "Sep 15th 2025 - Oct 14th 2025" at bounding box center [148, 71] width 78 height 15
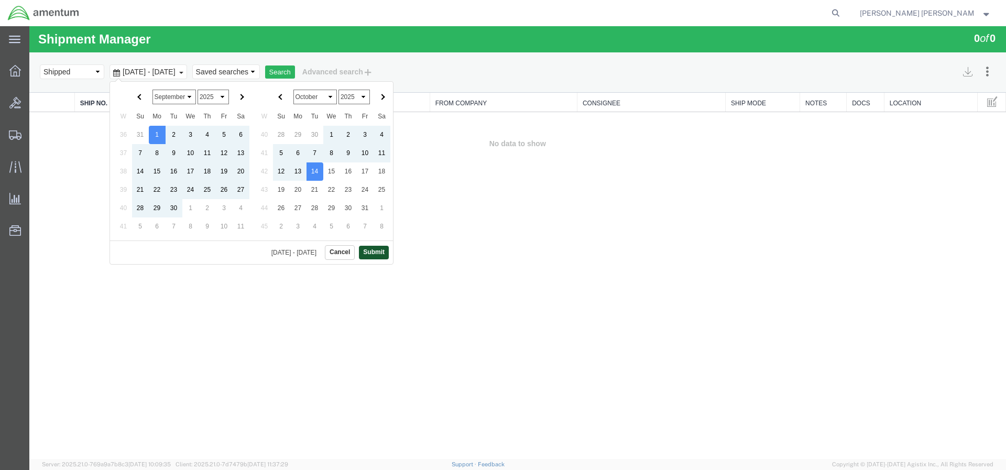
click at [372, 254] on button "Submit" at bounding box center [374, 252] width 30 height 13
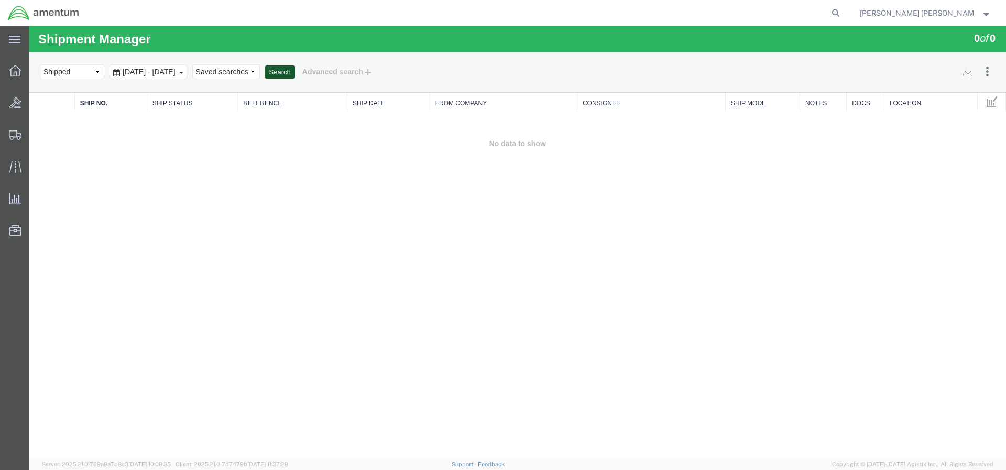
click at [295, 72] on button "Search" at bounding box center [280, 72] width 30 height 14
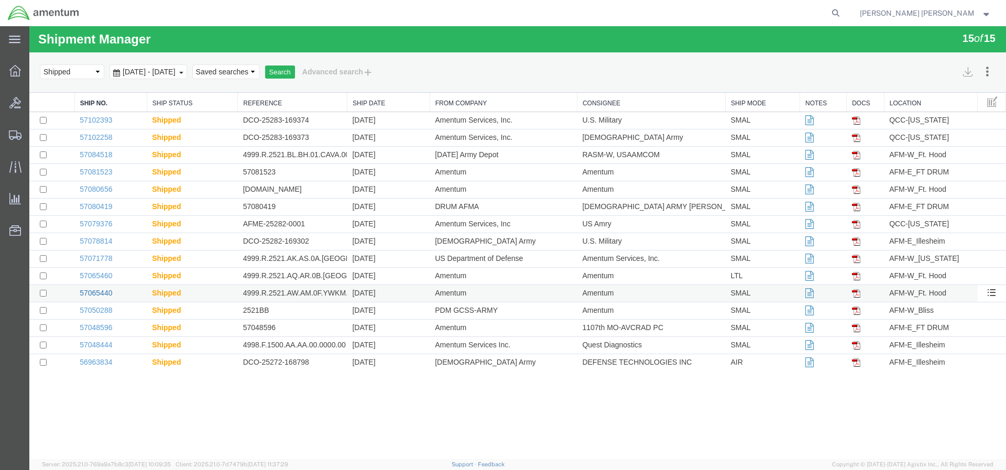
click at [99, 295] on link "57065440" at bounding box center [96, 293] width 32 height 8
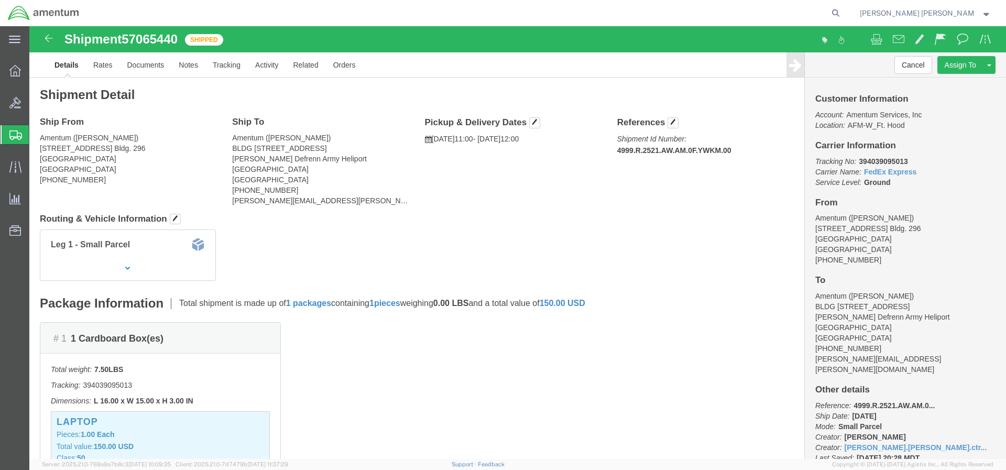
click link "Details"
click span "button"
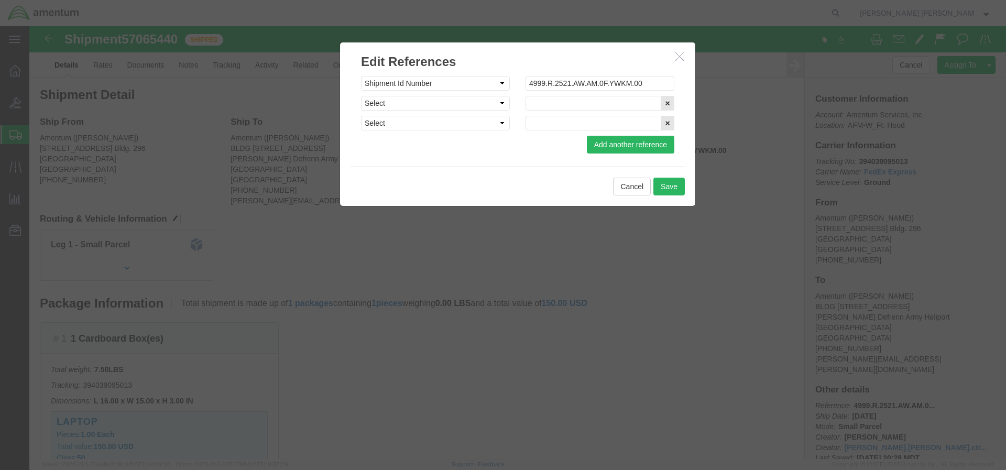
click icon "button"
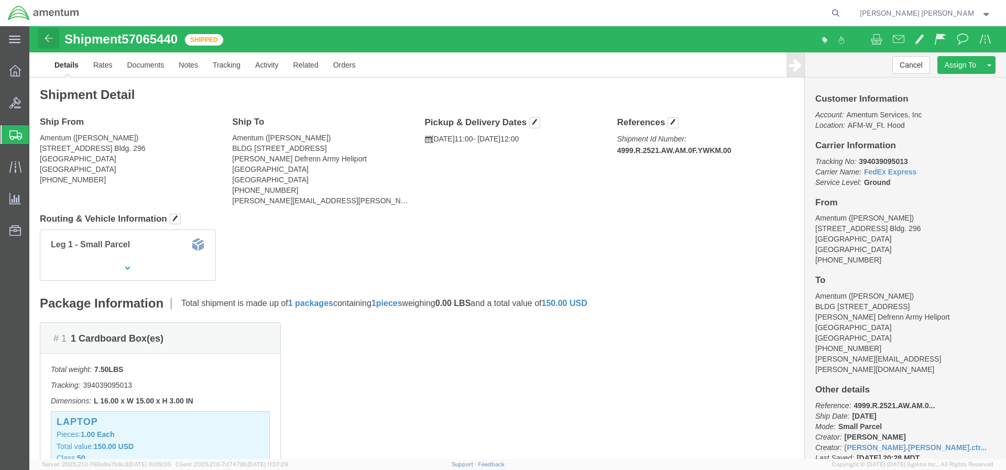
click img
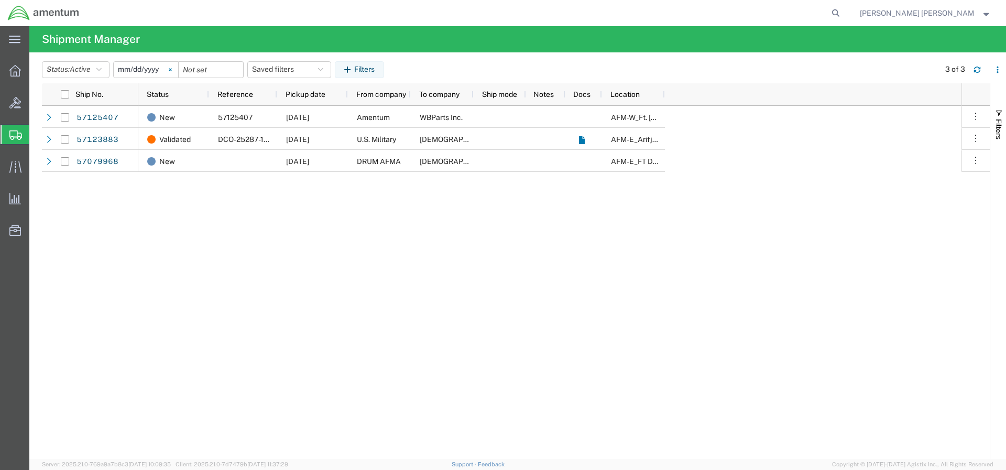
click at [170, 72] on svg-icon at bounding box center [170, 70] width 16 height 16
click at [146, 71] on input "date" at bounding box center [146, 70] width 64 height 16
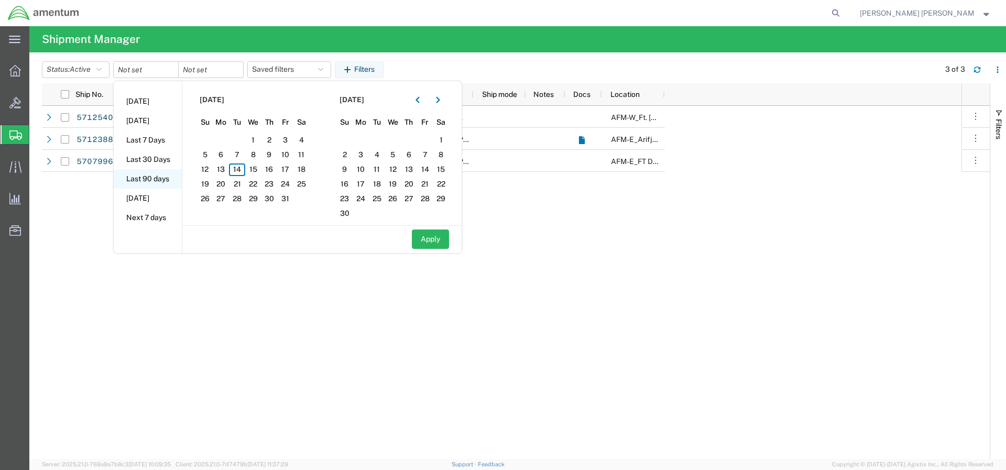
click at [166, 179] on li "Last 90 days" at bounding box center [148, 178] width 68 height 19
type input "2025-07-17"
type input "2025-10-14"
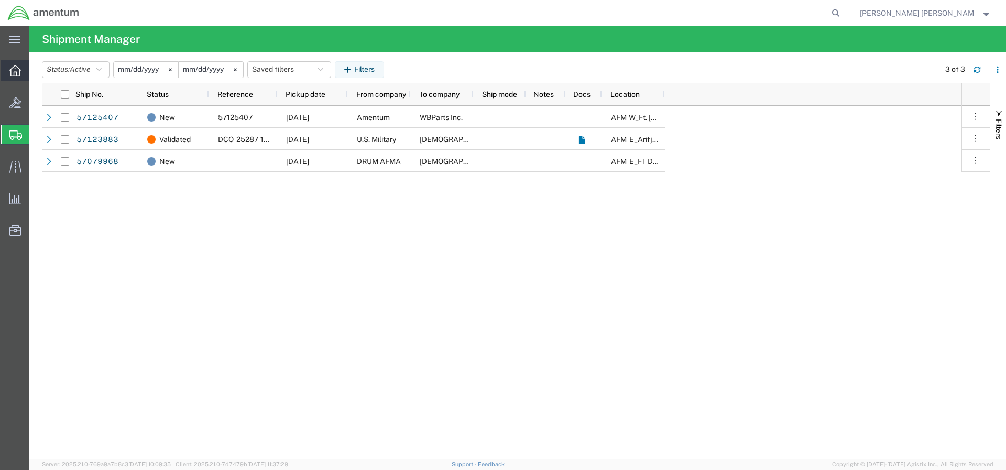
click at [17, 71] on icon at bounding box center [15, 71] width 12 height 12
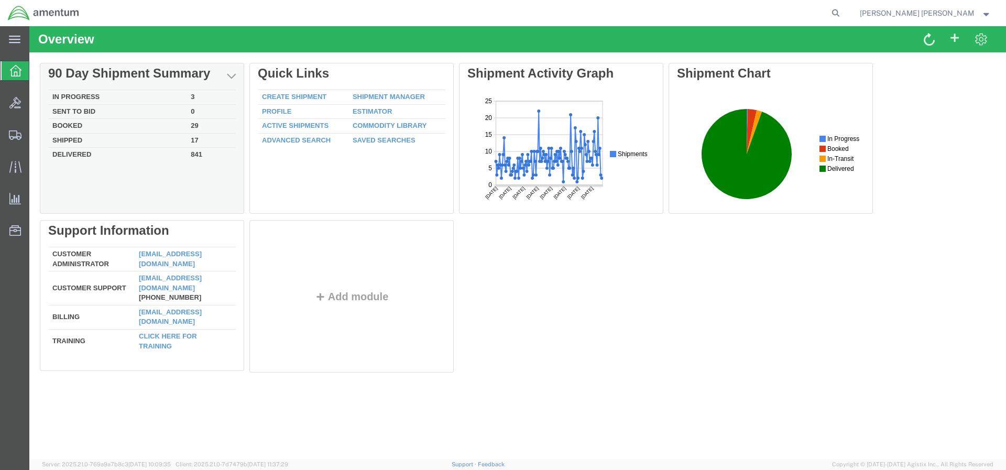
click at [199, 157] on td "841" at bounding box center [211, 154] width 49 height 12
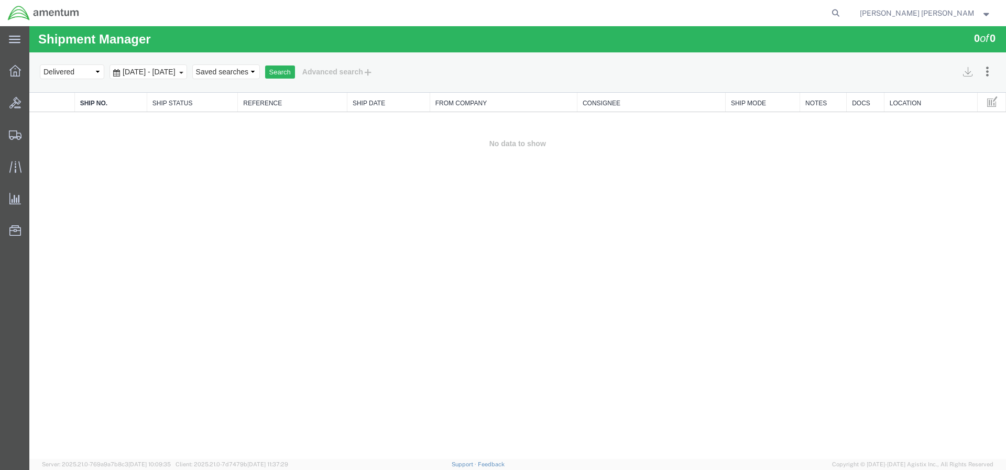
click at [183, 72] on b at bounding box center [181, 73] width 4 height 2
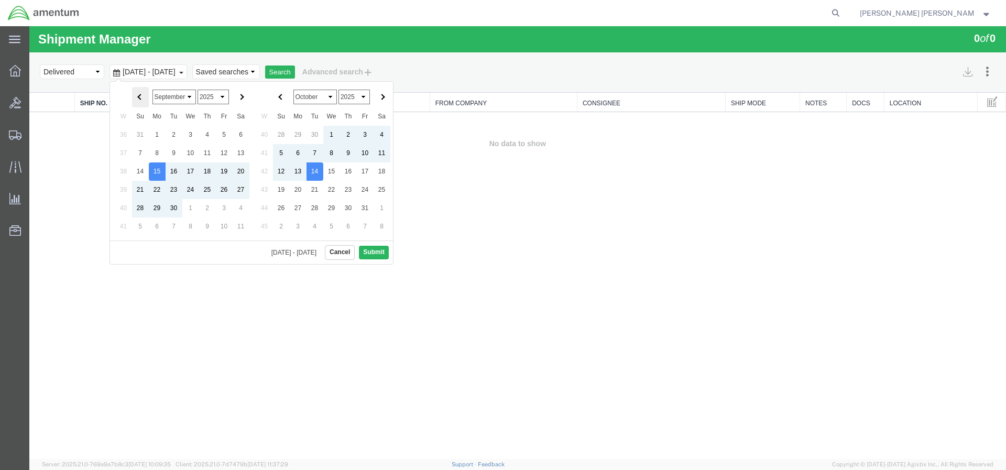
click at [142, 100] on th at bounding box center [140, 97] width 17 height 20
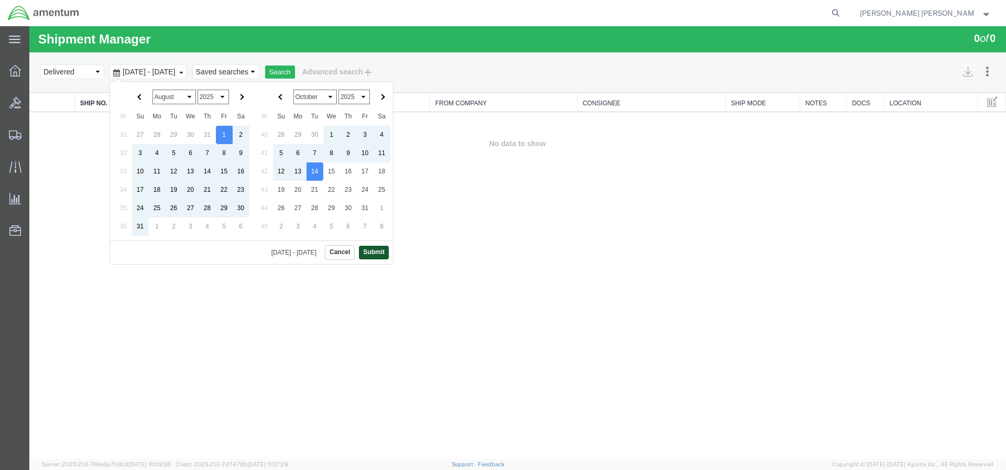
click at [363, 250] on button "Submit" at bounding box center [374, 252] width 30 height 13
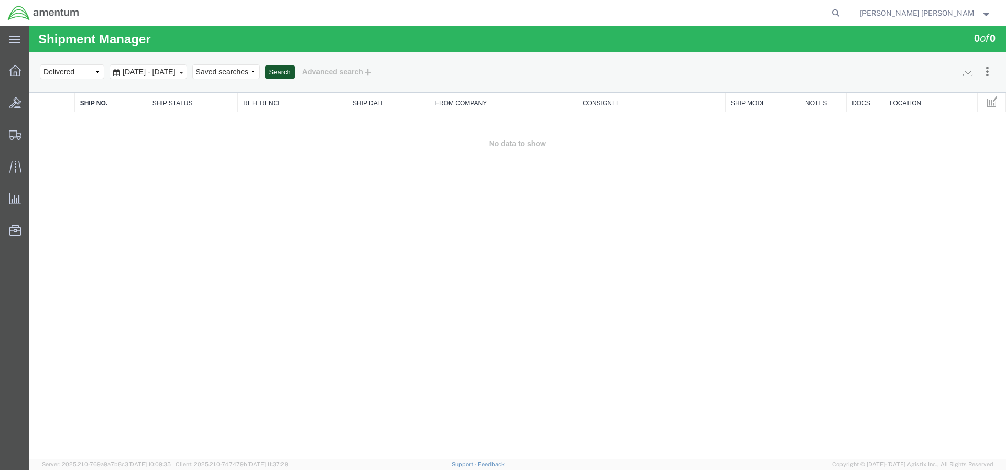
click at [295, 70] on button "Search" at bounding box center [280, 72] width 30 height 14
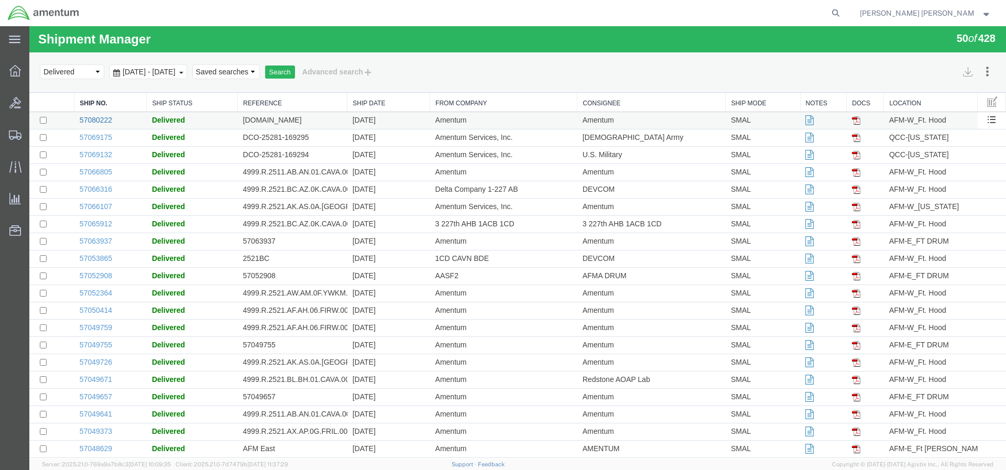
click at [105, 123] on link "57080222" at bounding box center [96, 120] width 32 height 8
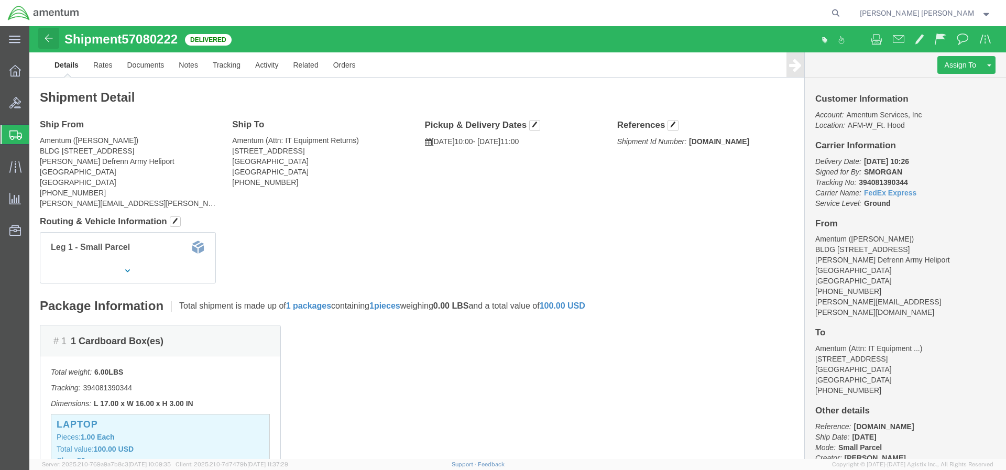
click img
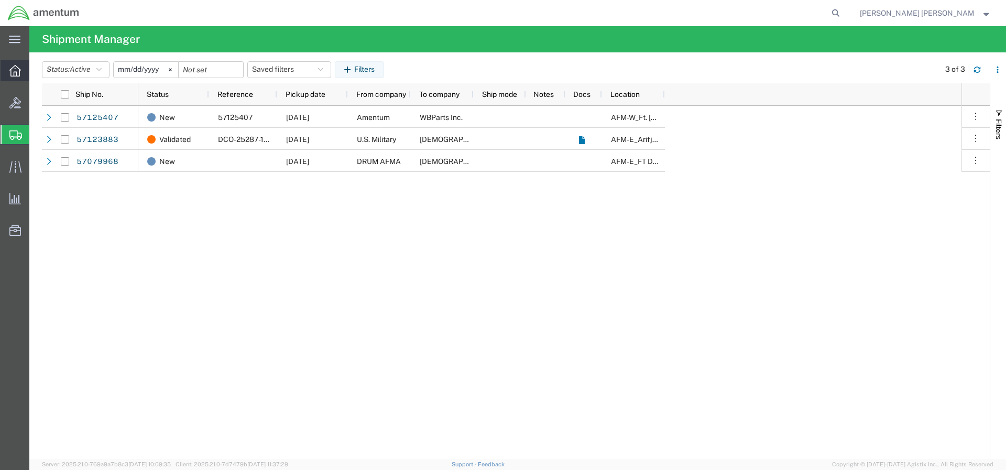
click at [18, 73] on icon at bounding box center [15, 71] width 12 height 12
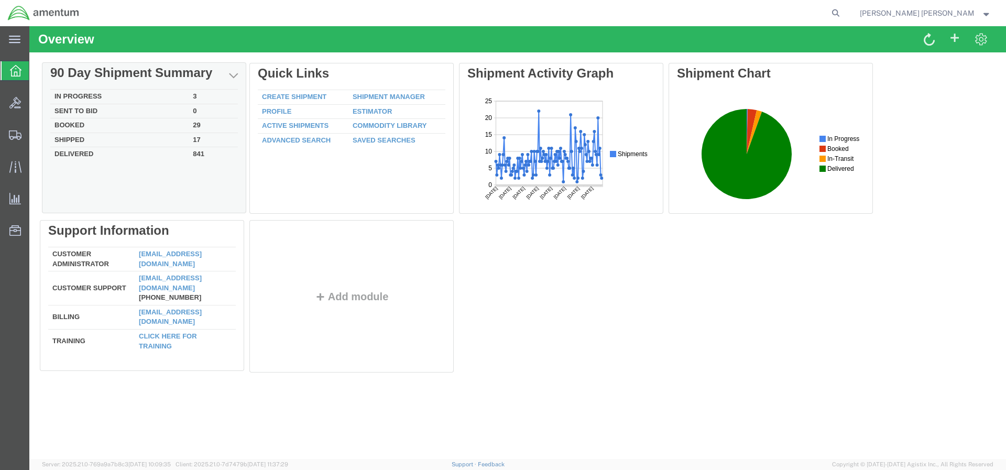
click at [206, 137] on td "17" at bounding box center [213, 140] width 49 height 15
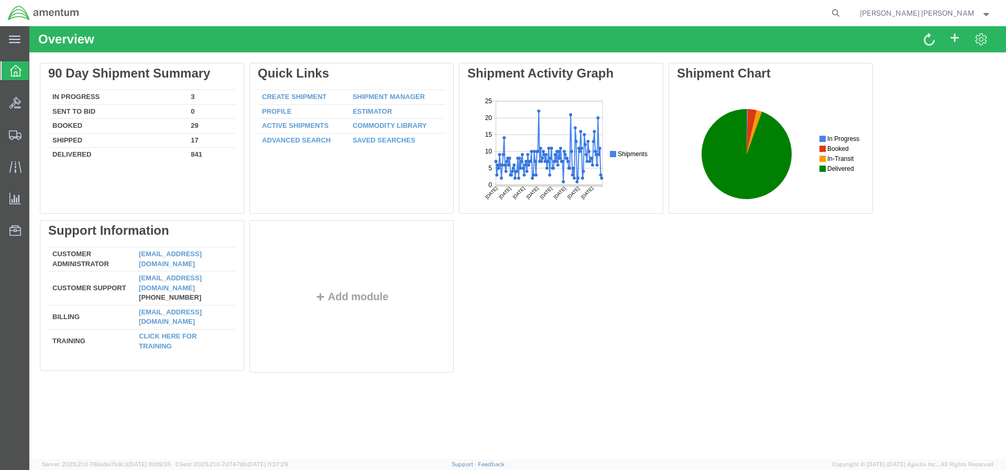
click at [198, 139] on div at bounding box center [145, 141] width 210 height 157
click at [195, 140] on div at bounding box center [145, 141] width 210 height 157
click at [105, 156] on div at bounding box center [145, 141] width 210 height 157
click at [536, 288] on div "Delete 90 Day Shipment Summary In Progress 3 Sent To Bid 0 Booked 29 Shipped 17…" at bounding box center [518, 220] width 956 height 314
click at [20, 71] on icon at bounding box center [16, 71] width 12 height 12
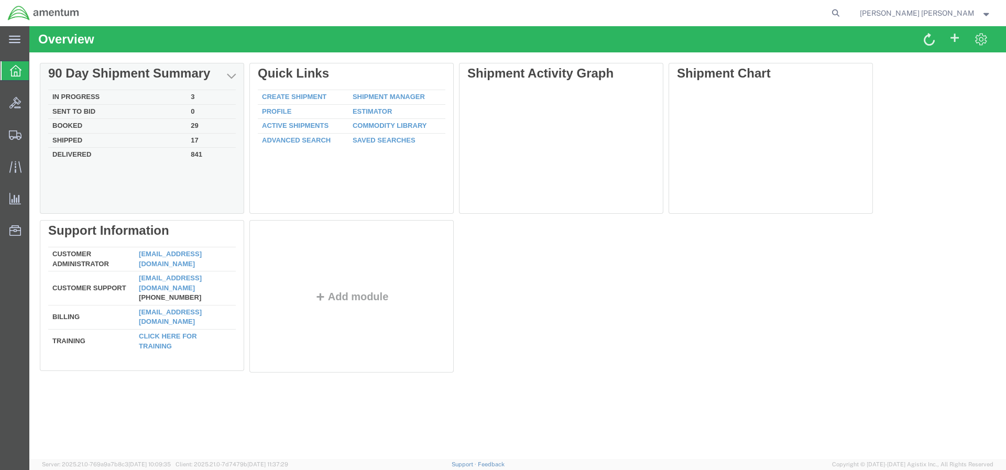
click at [197, 141] on td "17" at bounding box center [211, 140] width 49 height 15
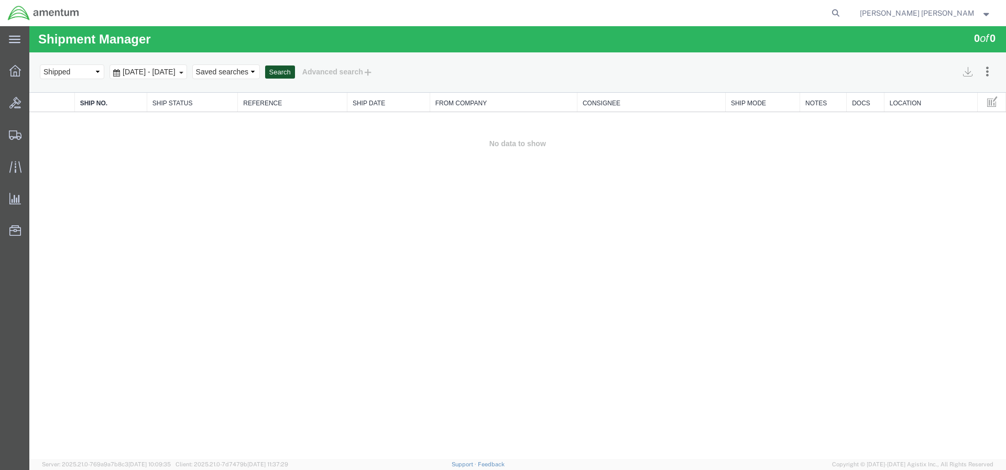
click at [295, 71] on button "Search" at bounding box center [280, 72] width 30 height 14
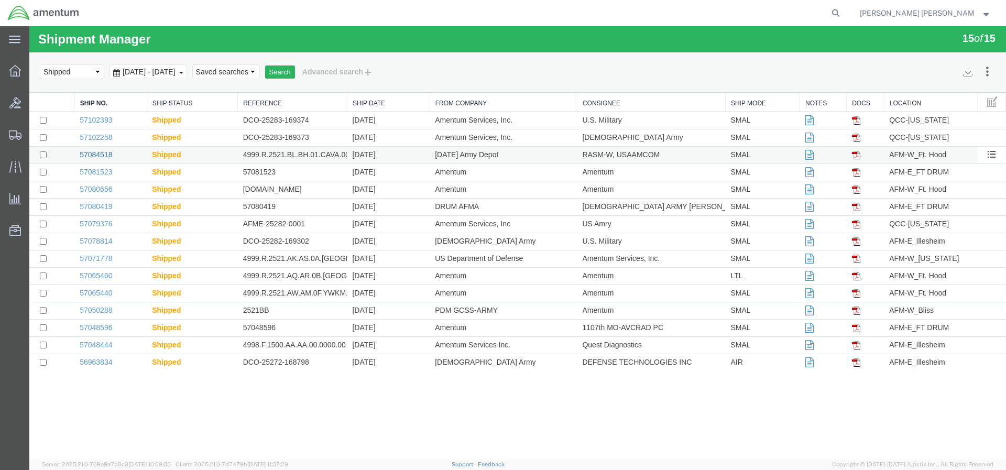
click at [87, 157] on link "57084518" at bounding box center [96, 154] width 32 height 8
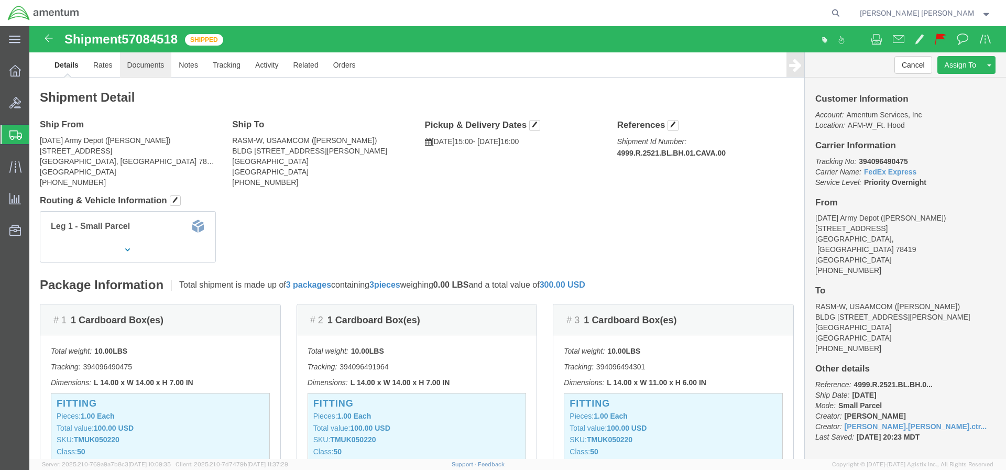
click link "Documents"
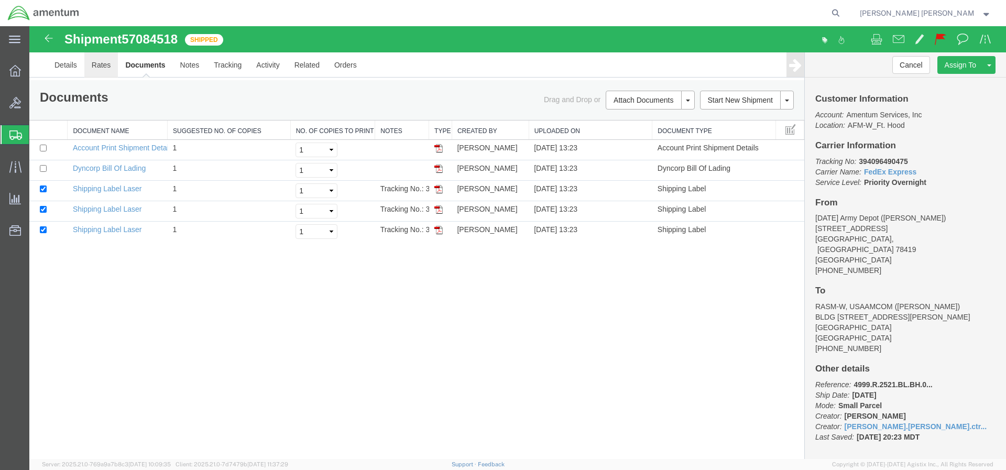
click at [95, 67] on link "Rates" at bounding box center [101, 64] width 34 height 25
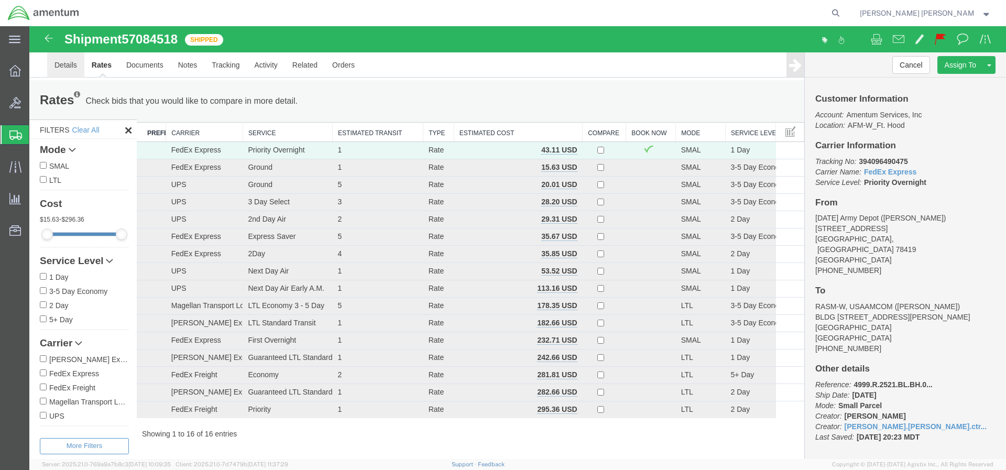
click at [66, 70] on link "Details" at bounding box center [65, 64] width 37 height 25
